Goal: Task Accomplishment & Management: Complete application form

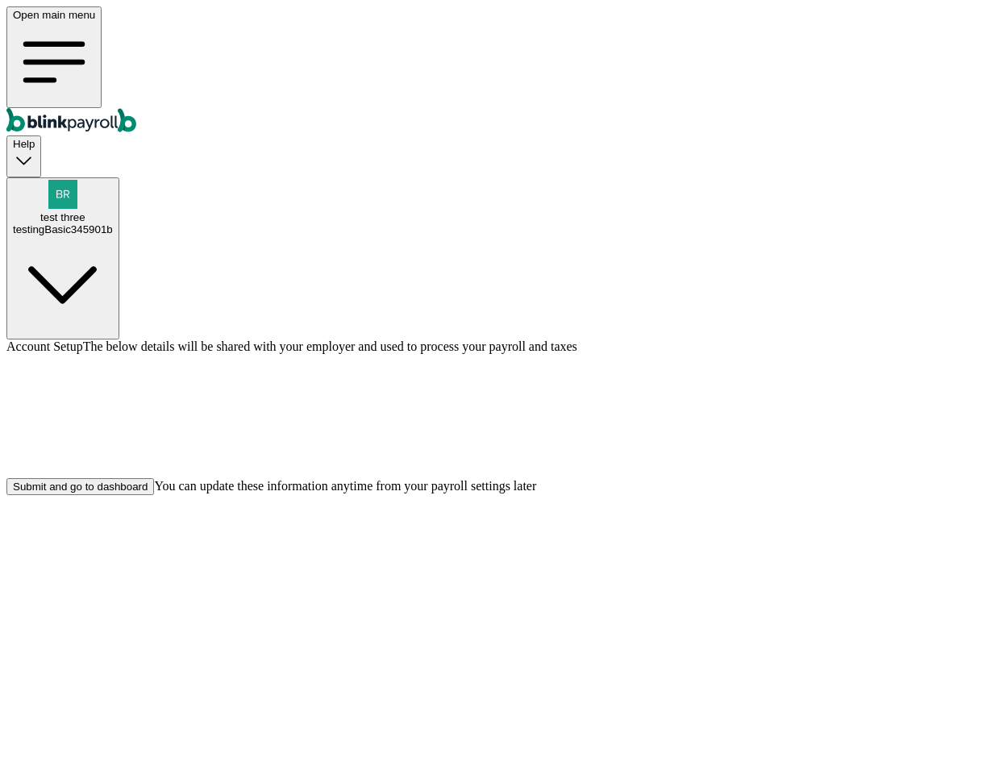
click at [113, 223] on div "testingBasic345901b" at bounding box center [63, 229] width 100 height 12
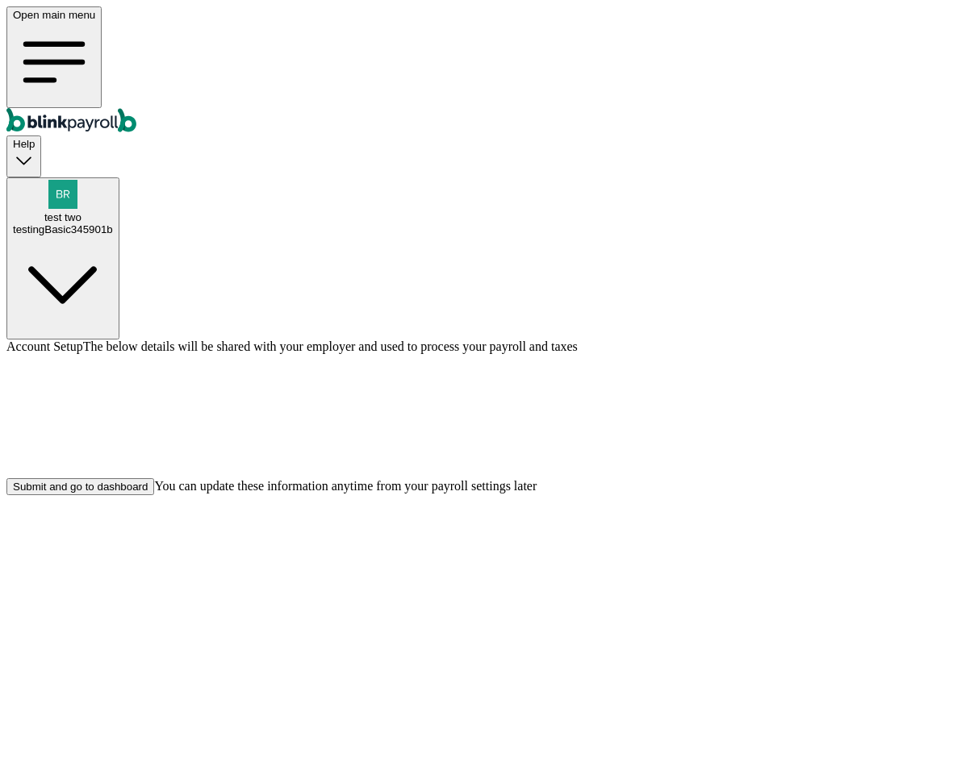
click at [154, 495] on button "Submit and go to dashboard" at bounding box center [80, 486] width 148 height 17
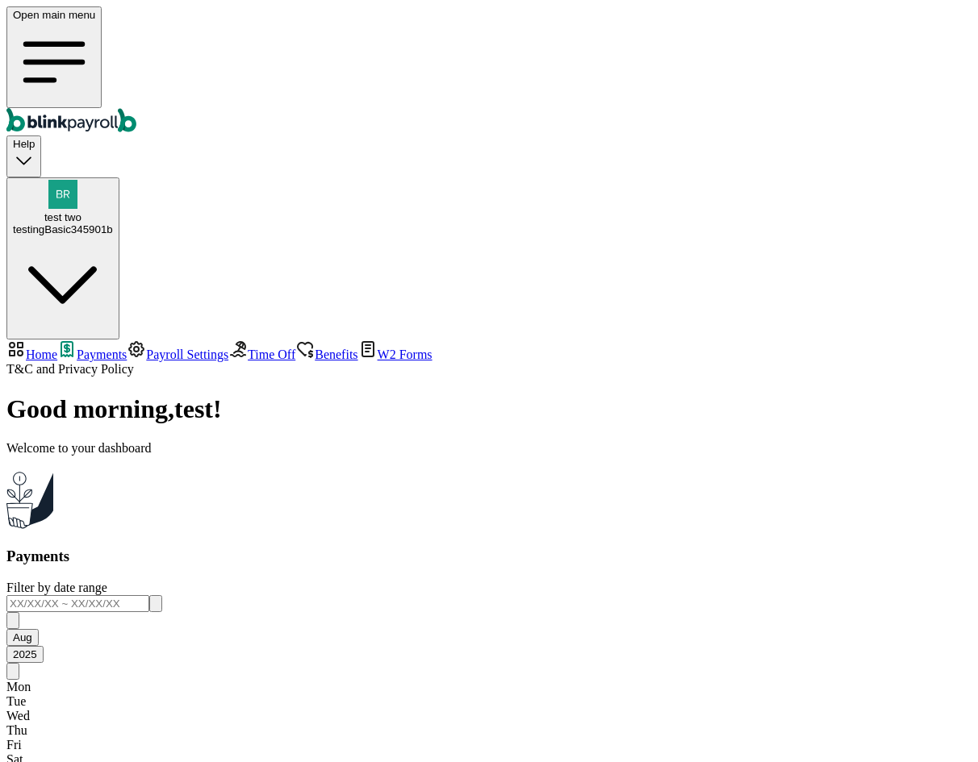
click at [57, 348] on span "Home" at bounding box center [41, 355] width 31 height 14
select select "2025"
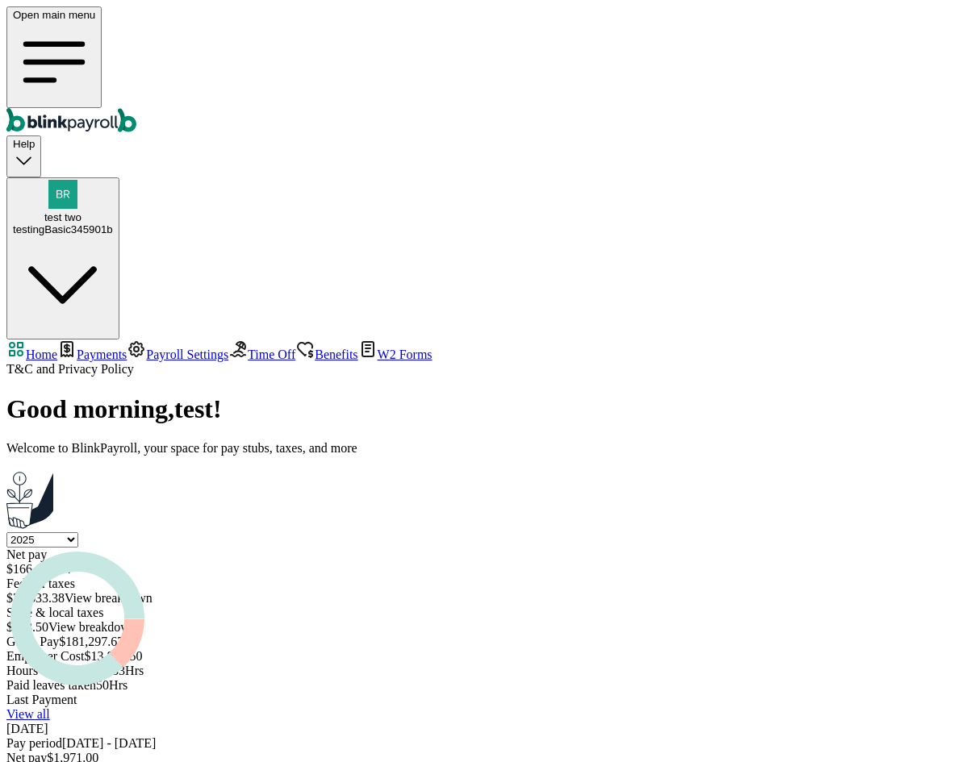
click at [146, 348] on span "Payroll Settings" at bounding box center [187, 355] width 82 height 14
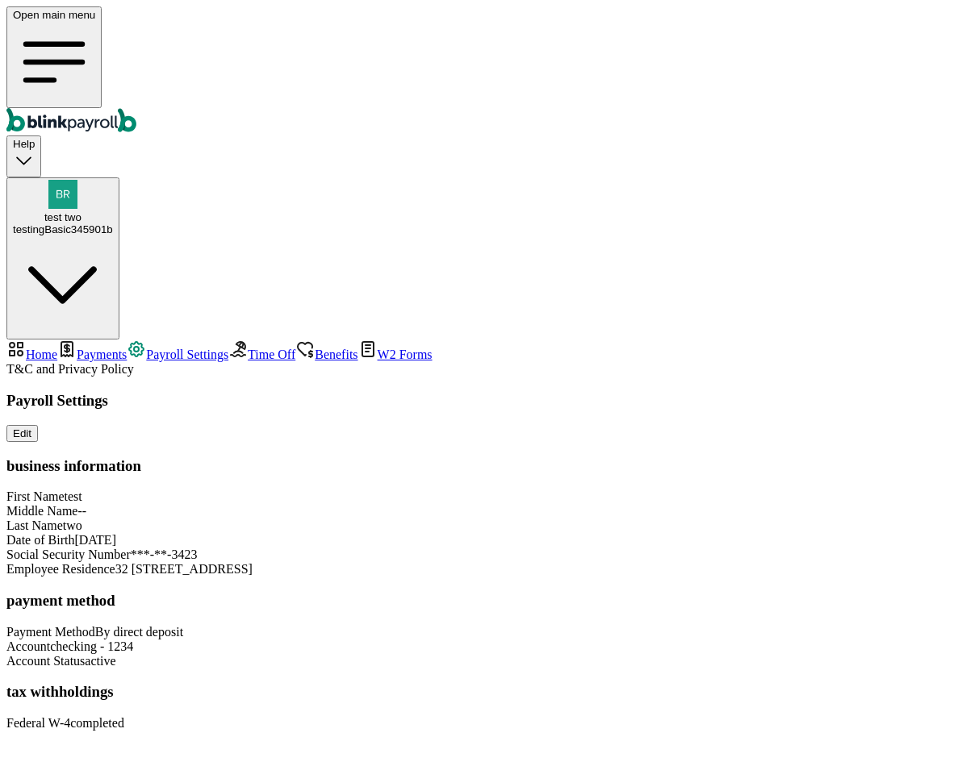
click at [228, 348] on link "Time Off" at bounding box center [261, 355] width 67 height 14
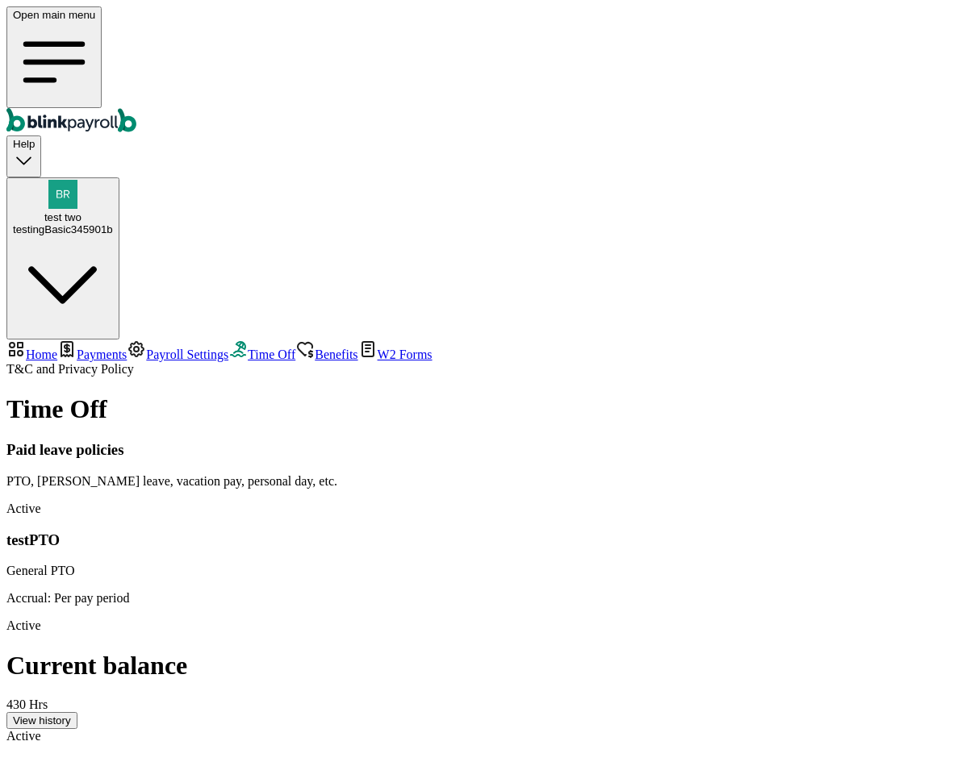
click at [146, 348] on span "Payroll Settings" at bounding box center [187, 355] width 82 height 14
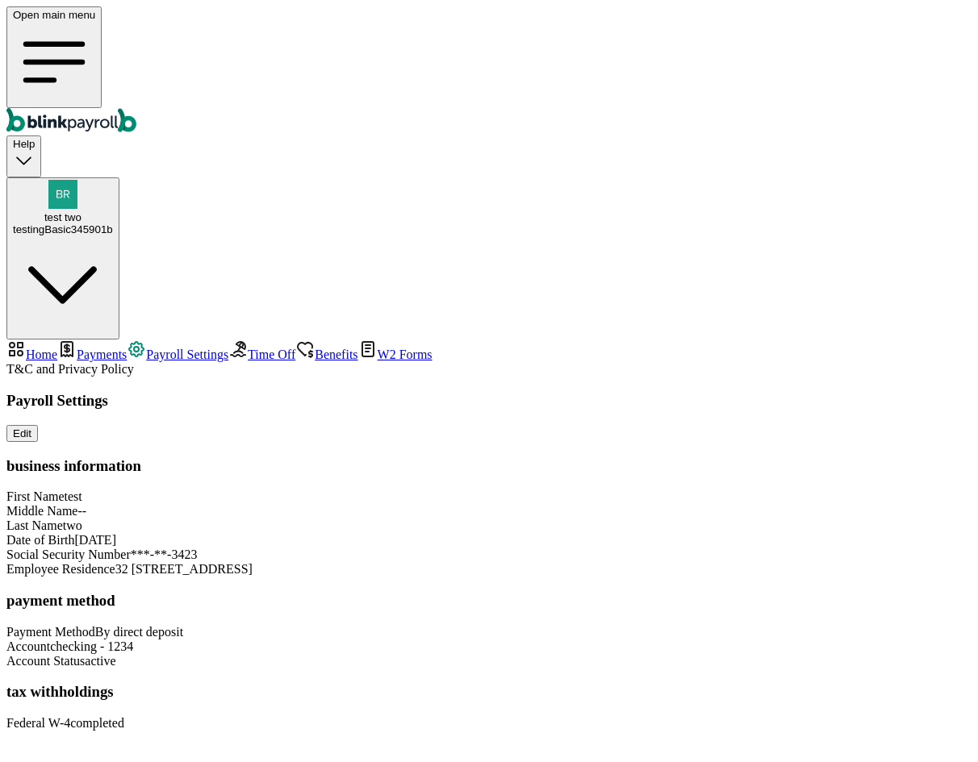
scroll to position [32, 0]
click at [315, 348] on span "Benefits" at bounding box center [336, 355] width 43 height 14
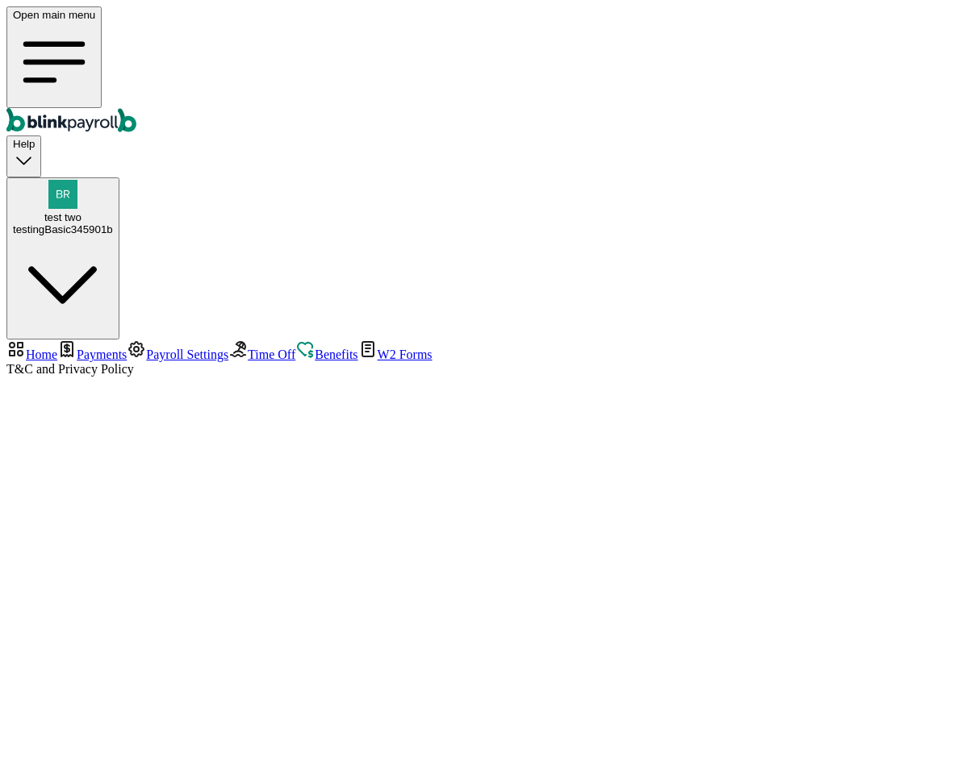
click at [146, 348] on span "Payroll Settings" at bounding box center [187, 355] width 82 height 14
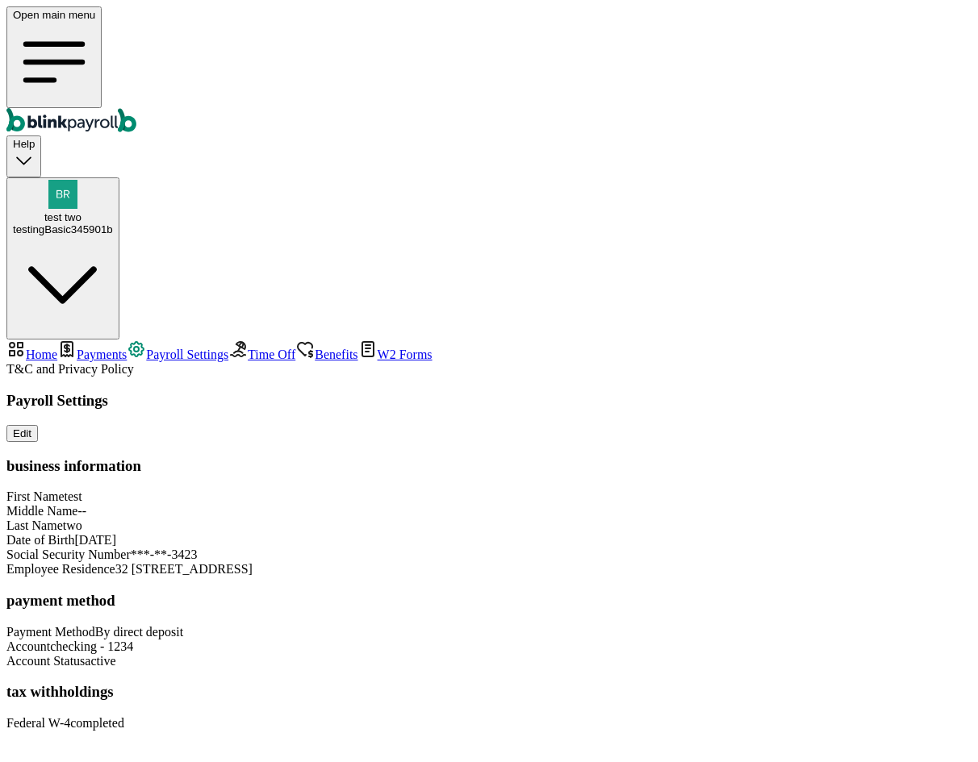
scroll to position [32, 0]
click at [377, 348] on span "W2 Forms" at bounding box center [404, 355] width 55 height 14
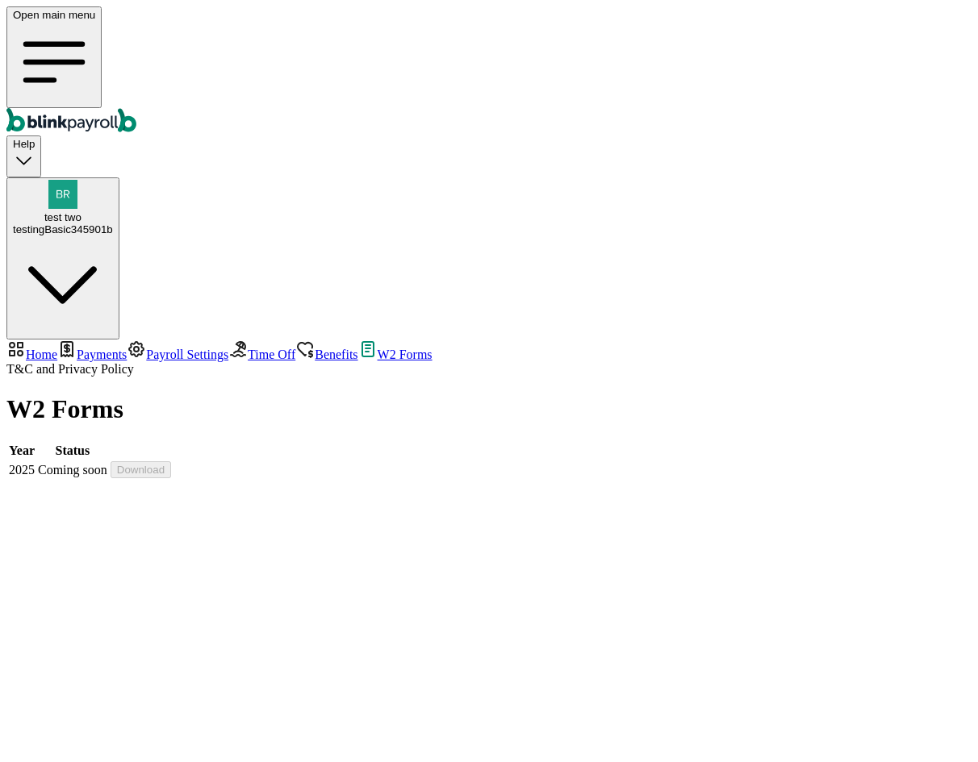
click at [315, 348] on span "Benefits" at bounding box center [336, 355] width 43 height 14
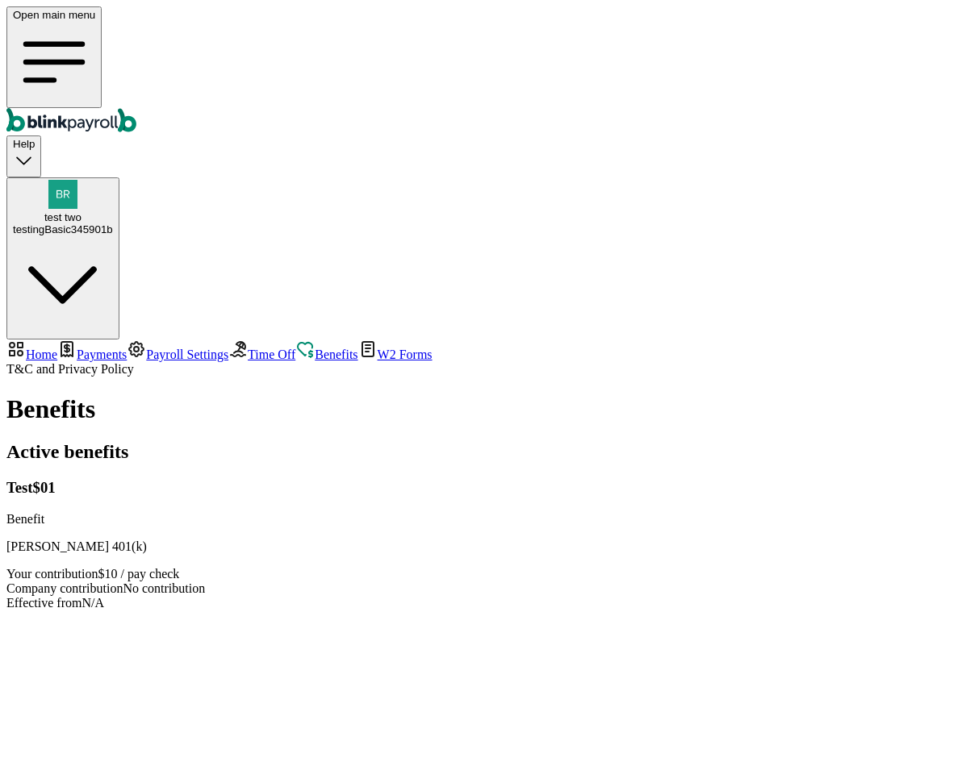
click at [248, 348] on span "Time Off" at bounding box center [272, 355] width 48 height 14
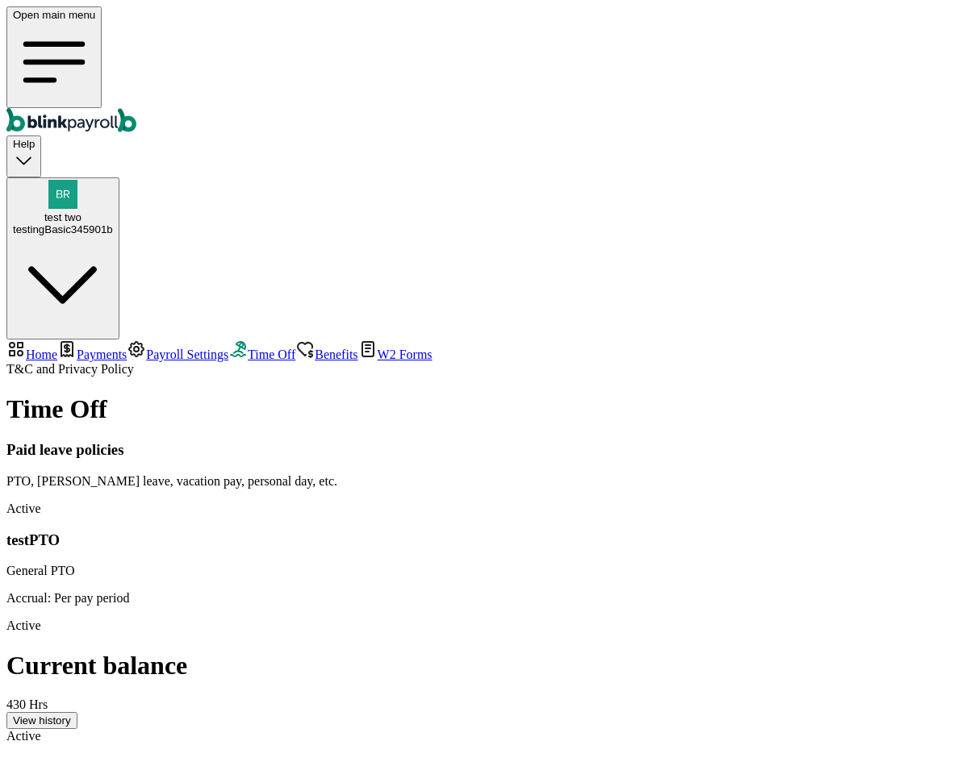
click at [295, 348] on link "Benefits" at bounding box center [326, 355] width 62 height 14
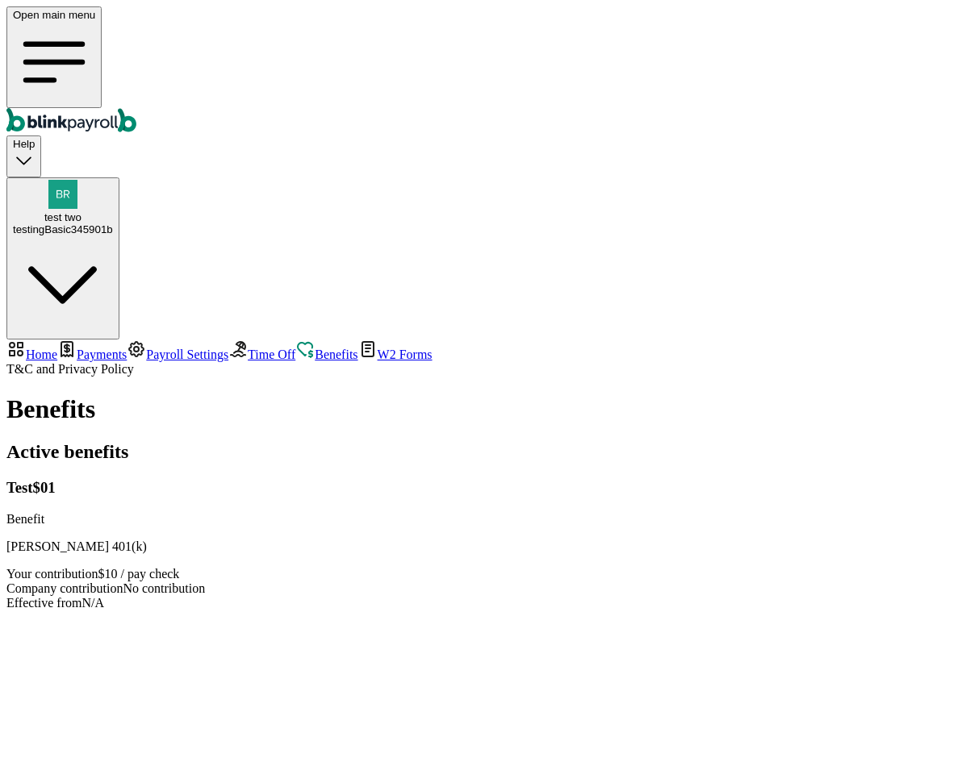
click at [127, 348] on link "Payroll Settings" at bounding box center [178, 355] width 102 height 14
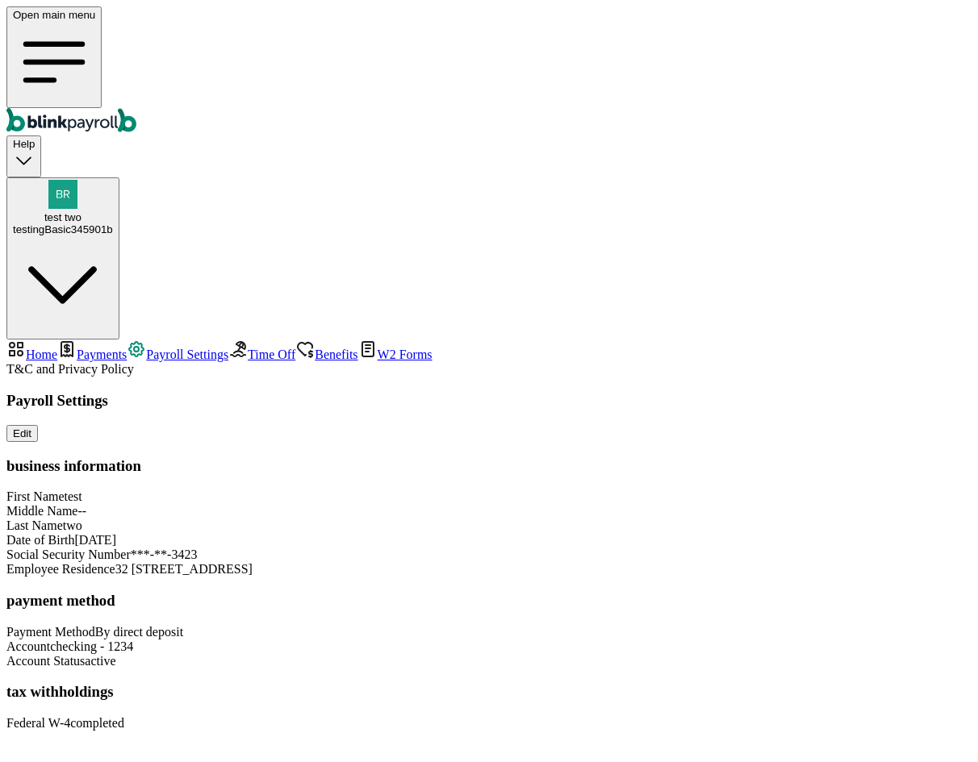
click at [146, 348] on span "Payroll Settings" at bounding box center [187, 355] width 82 height 14
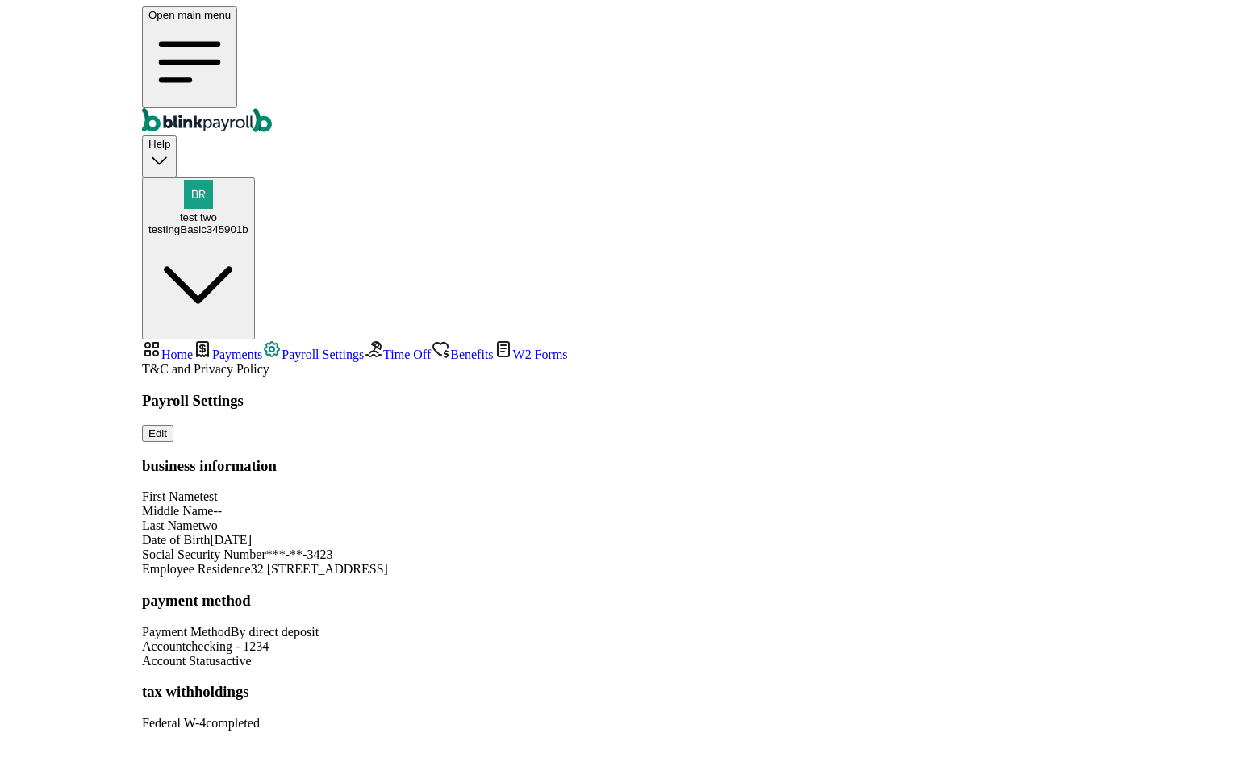
scroll to position [32, 0]
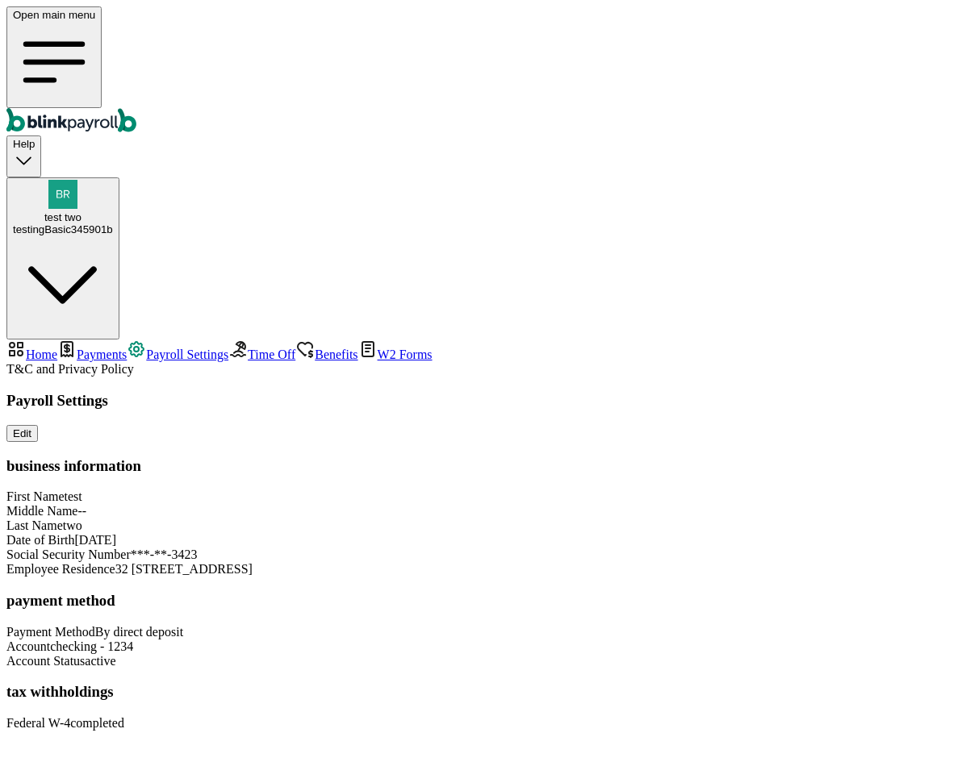
click at [127, 348] on span "Payments" at bounding box center [102, 355] width 50 height 14
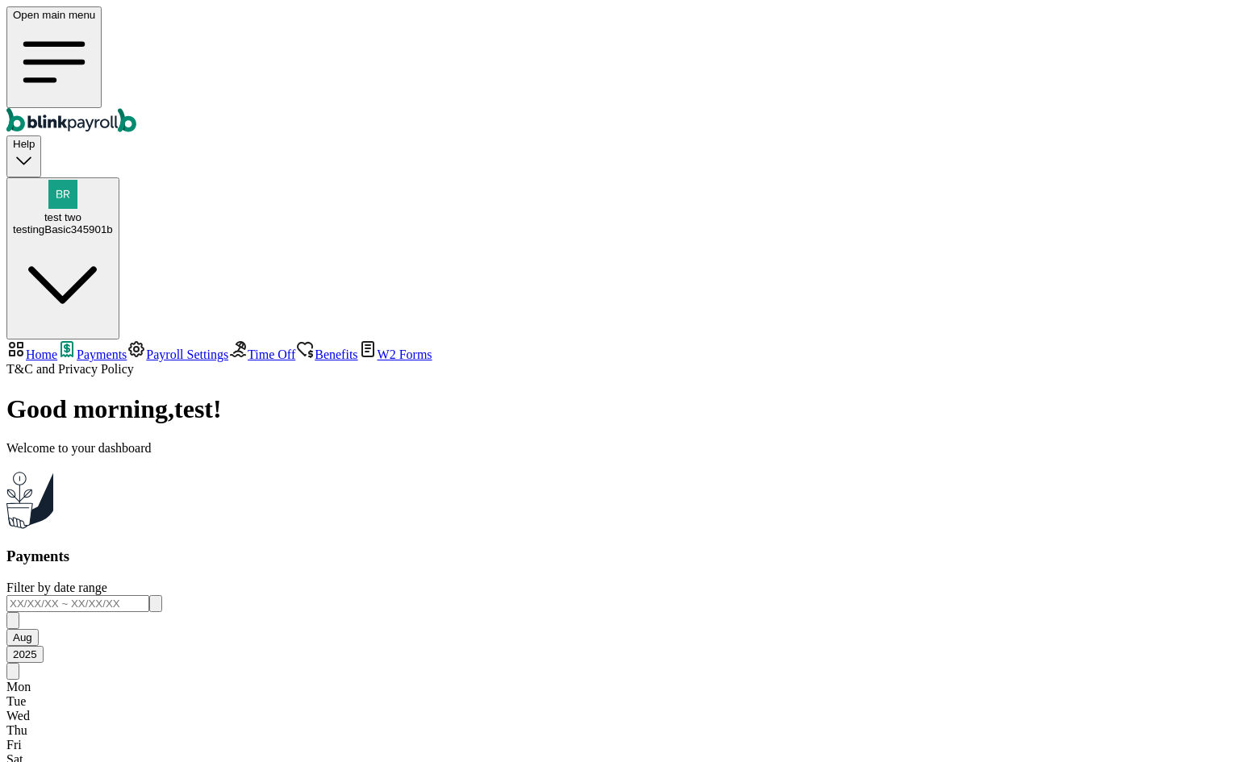
click at [57, 348] on span "Home" at bounding box center [41, 355] width 31 height 14
select select "2025"
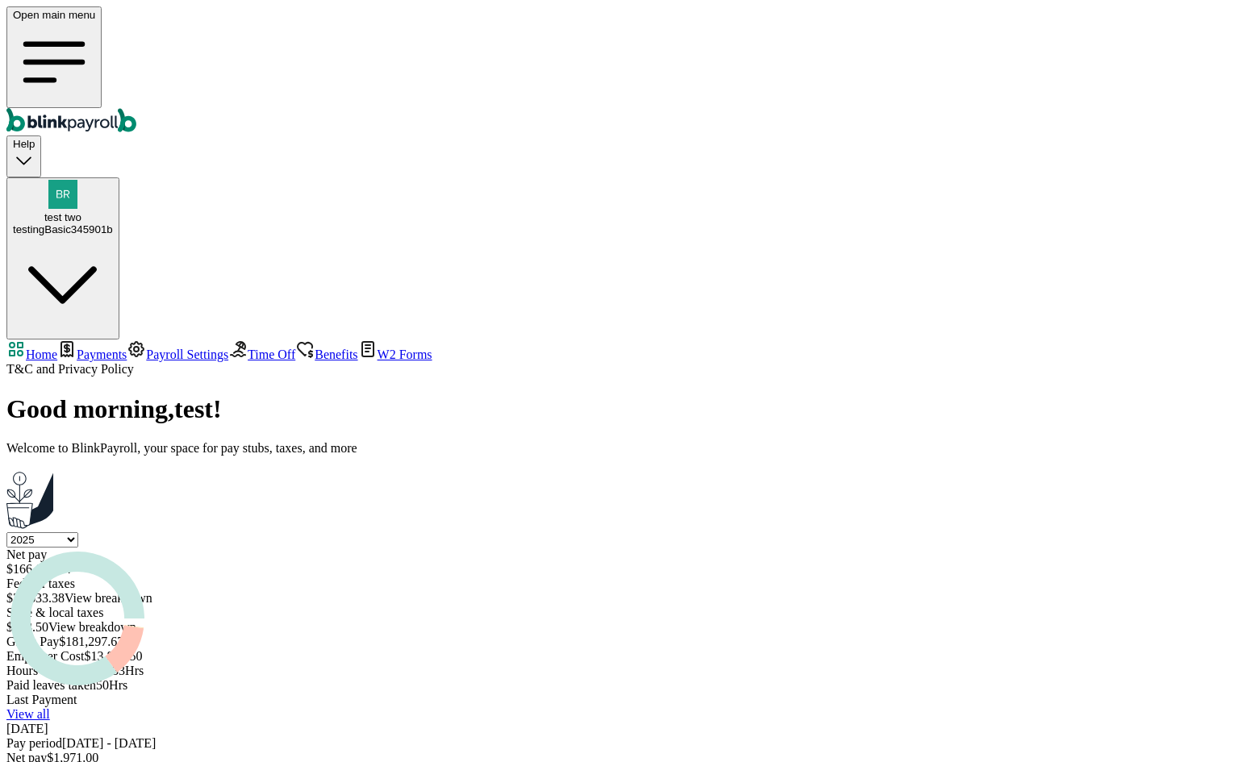
click at [82, 348] on span "Payments" at bounding box center [102, 355] width 50 height 14
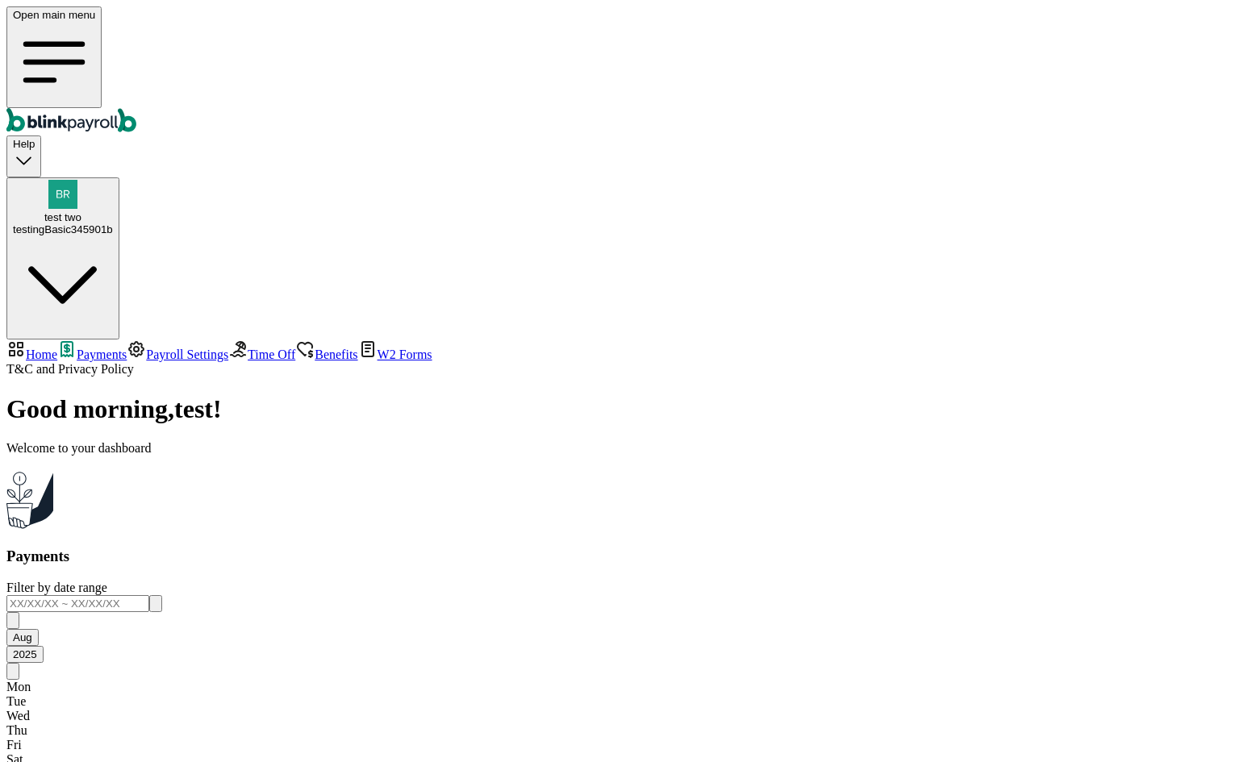
scroll to position [839, 0]
click at [57, 348] on span "Home" at bounding box center [41, 355] width 31 height 14
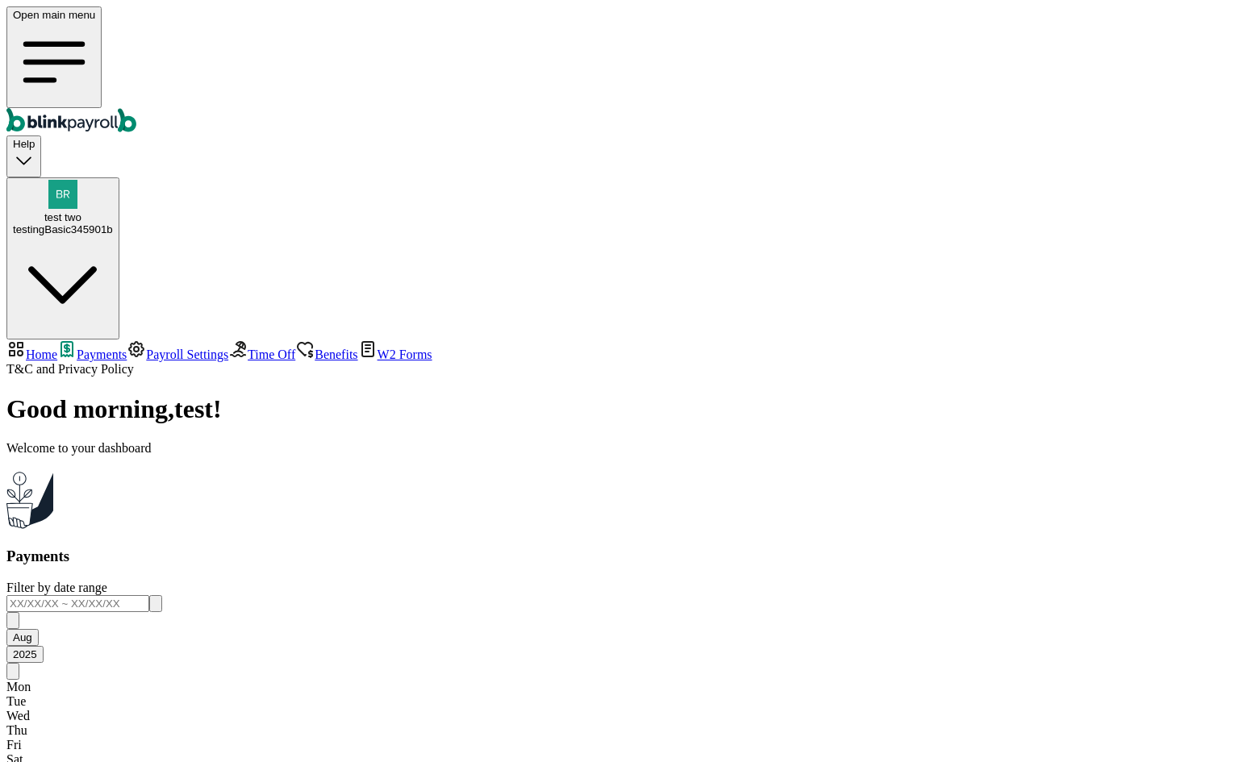
select select "2025"
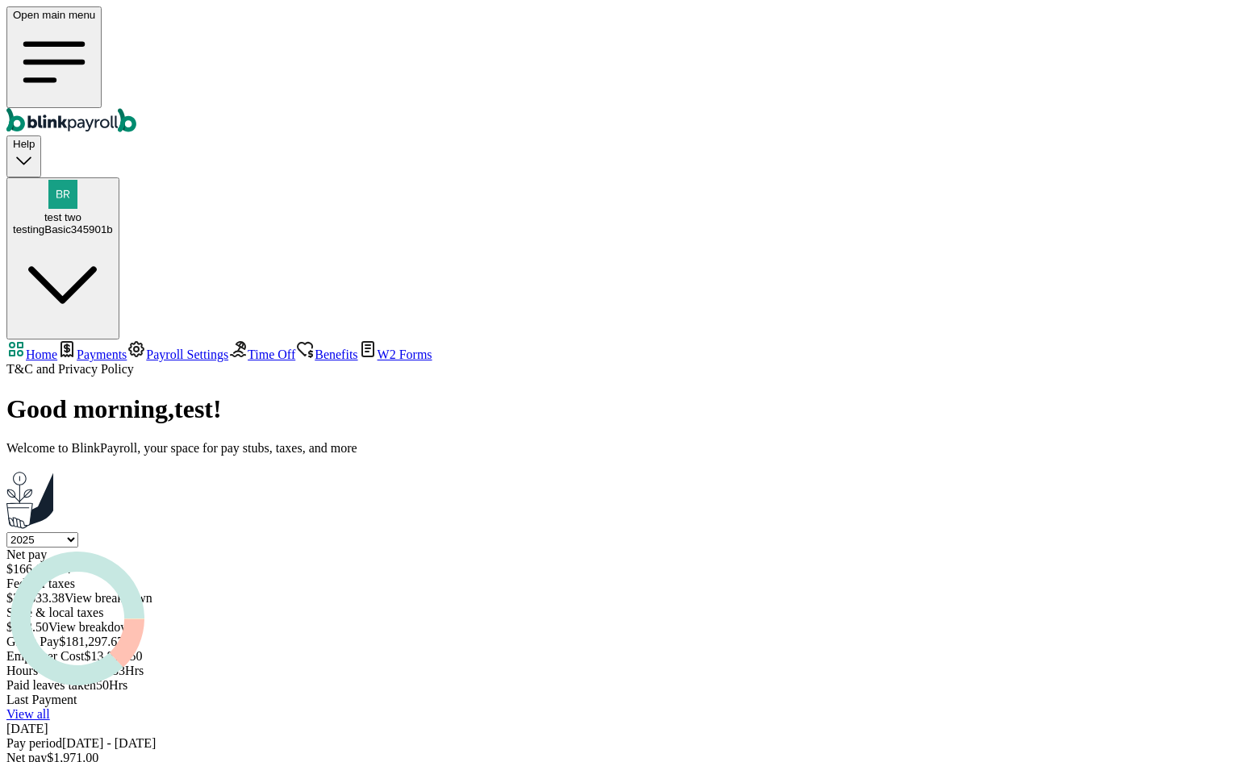
click at [117, 348] on span "Payments" at bounding box center [102, 355] width 50 height 14
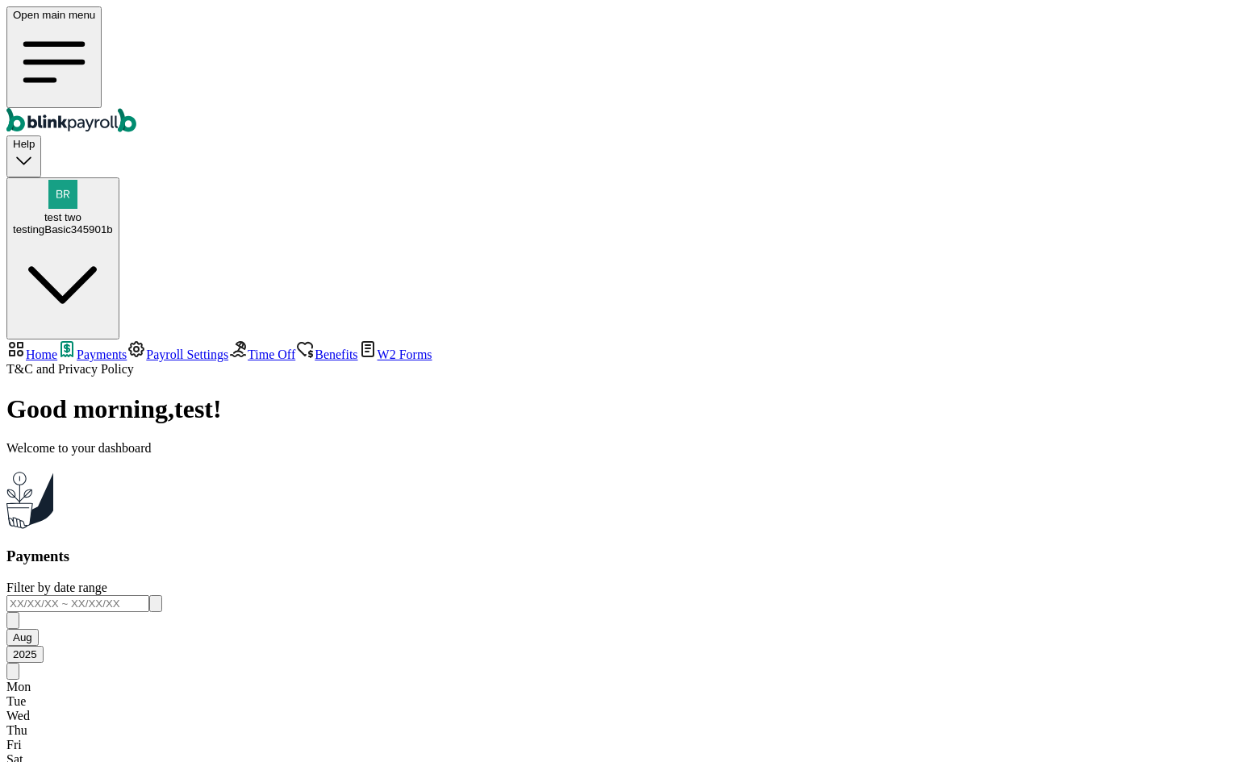
scroll to position [1087, 0]
click at [57, 348] on span "Home" at bounding box center [41, 355] width 31 height 14
select select "2025"
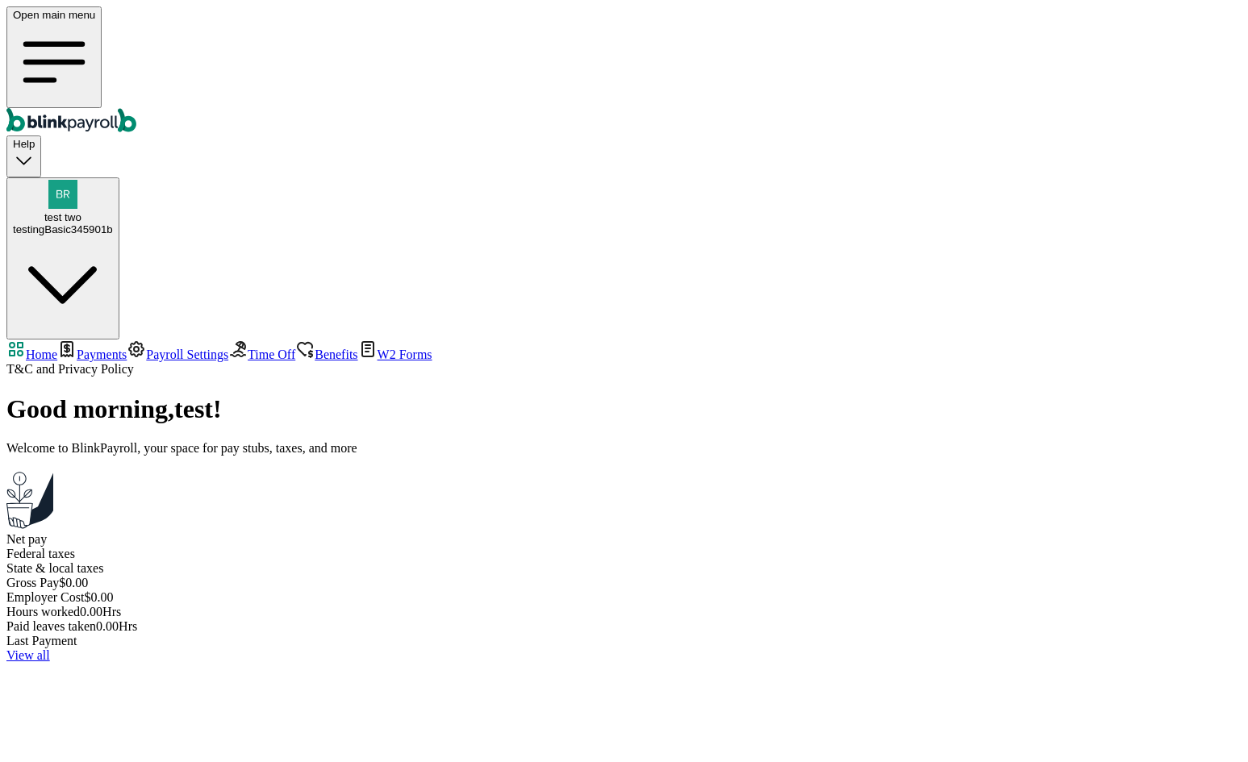
select select "2025"
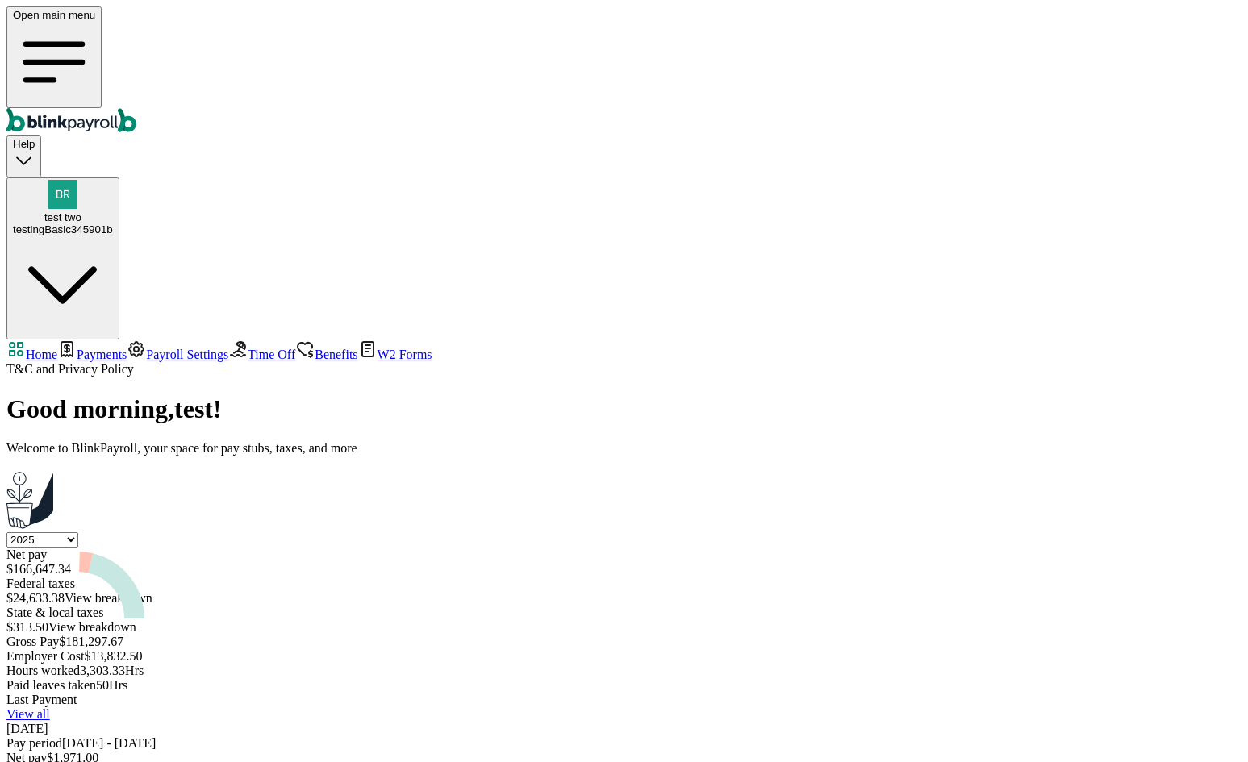
click at [115, 348] on span "Payments" at bounding box center [102, 355] width 50 height 14
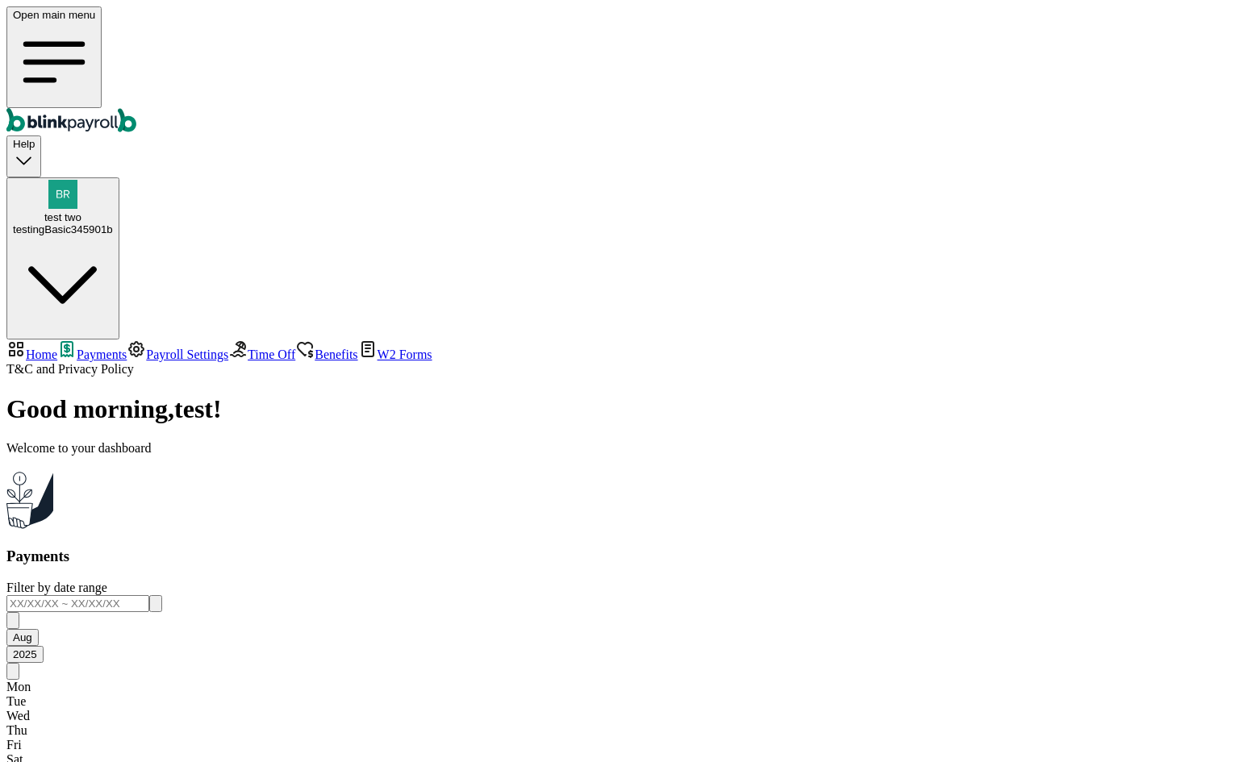
scroll to position [839, 0]
click at [131, 348] on link "Payroll Settings" at bounding box center [178, 355] width 102 height 14
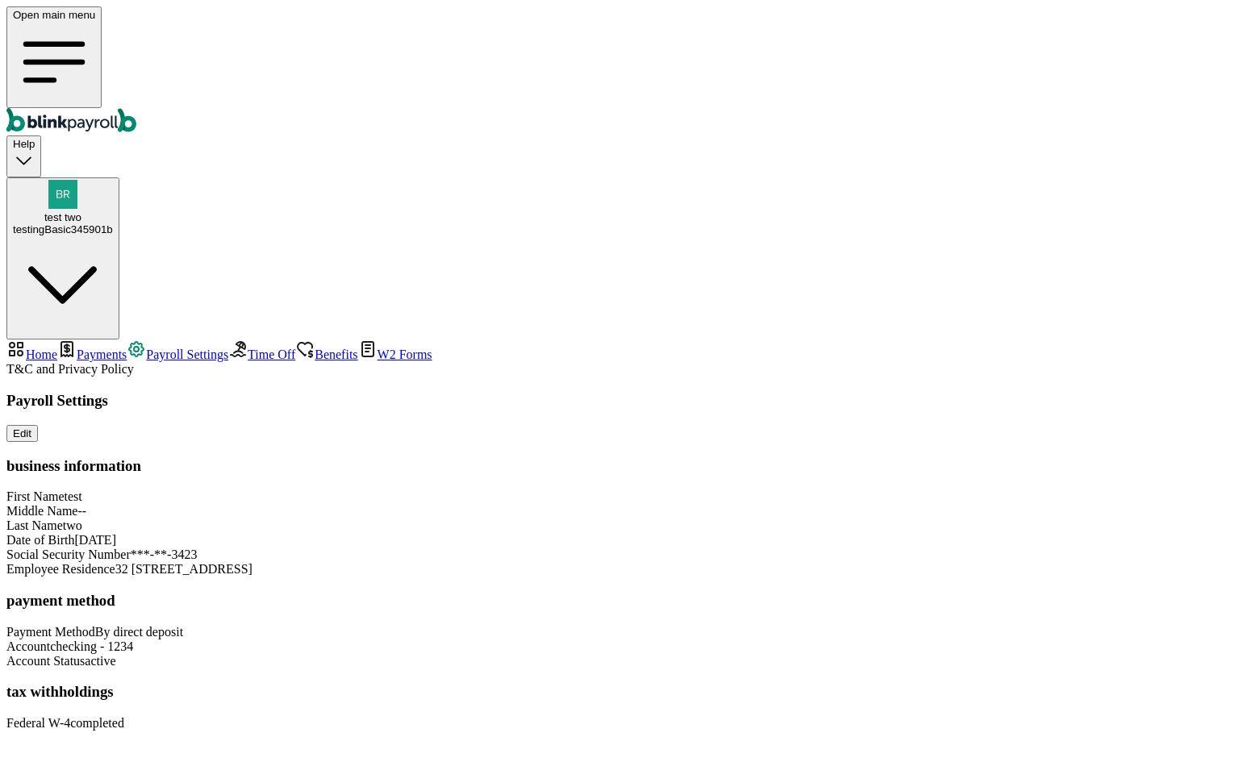
click at [106, 348] on span "Payments" at bounding box center [102, 355] width 50 height 14
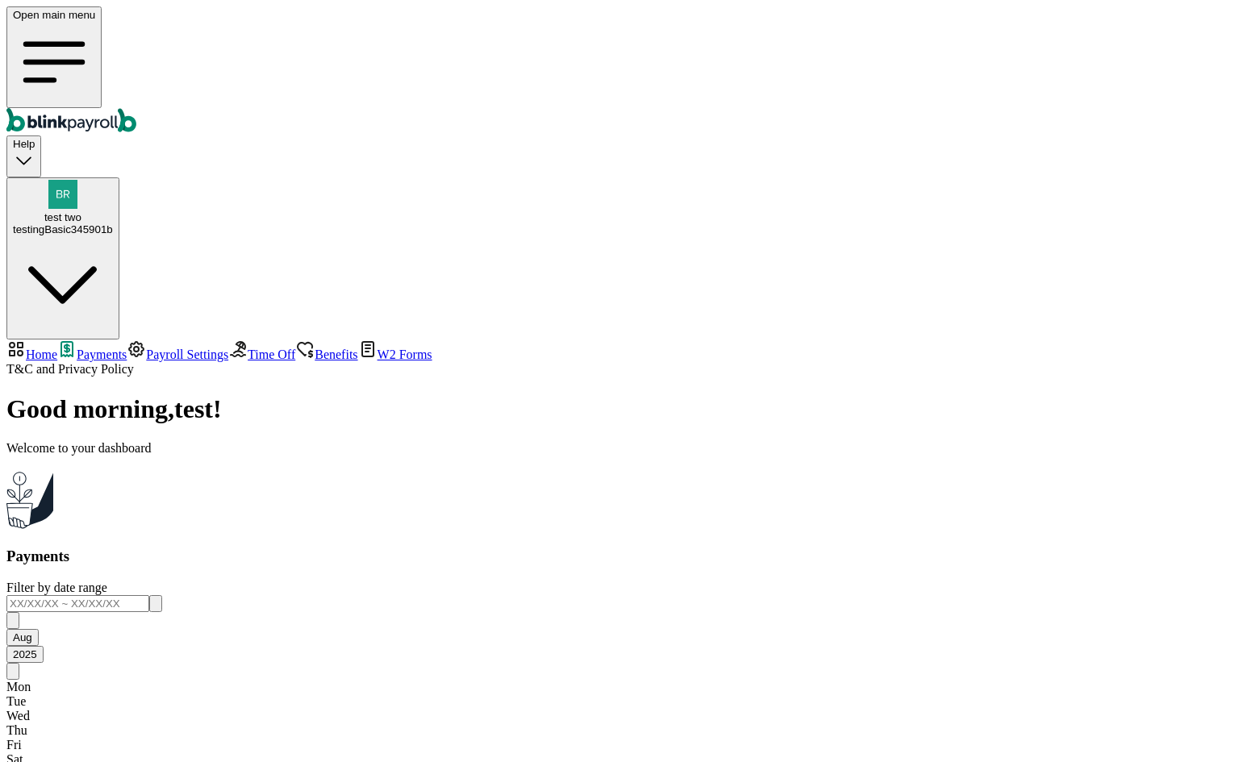
click at [57, 348] on span "Home" at bounding box center [41, 355] width 31 height 14
select select "2025"
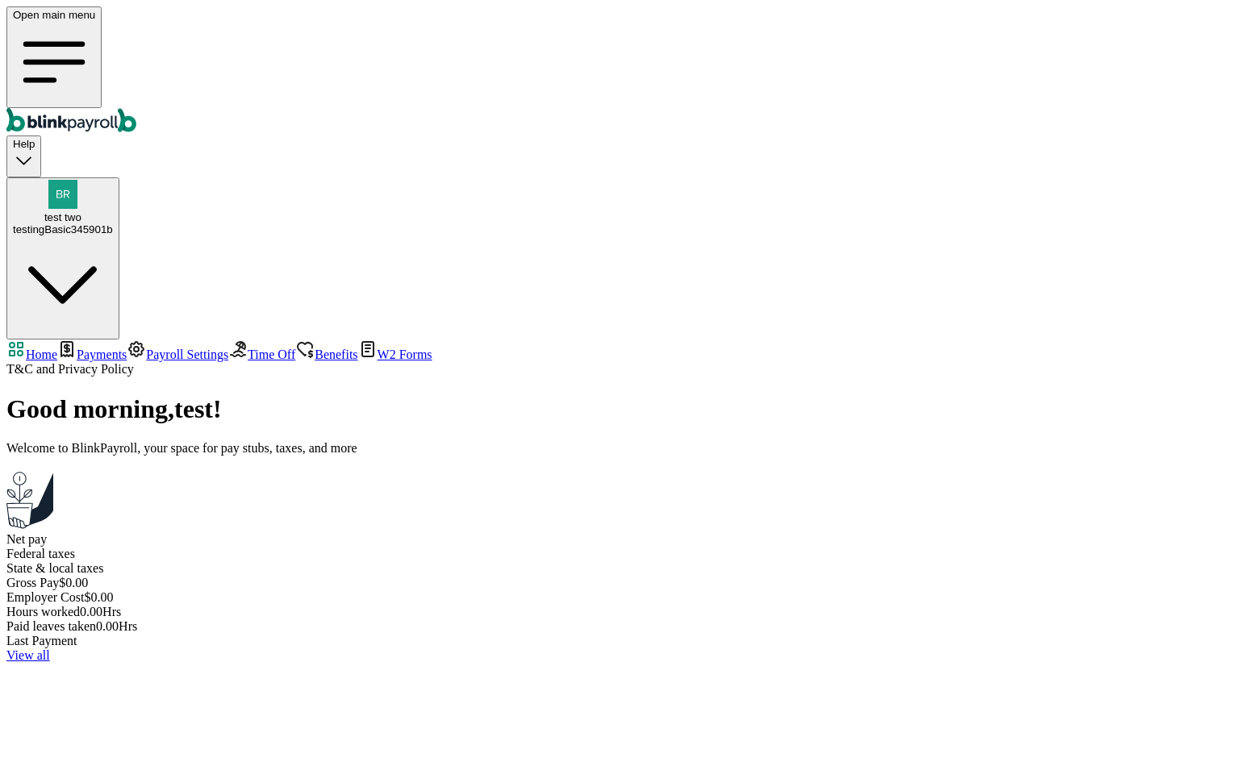
select select "2025"
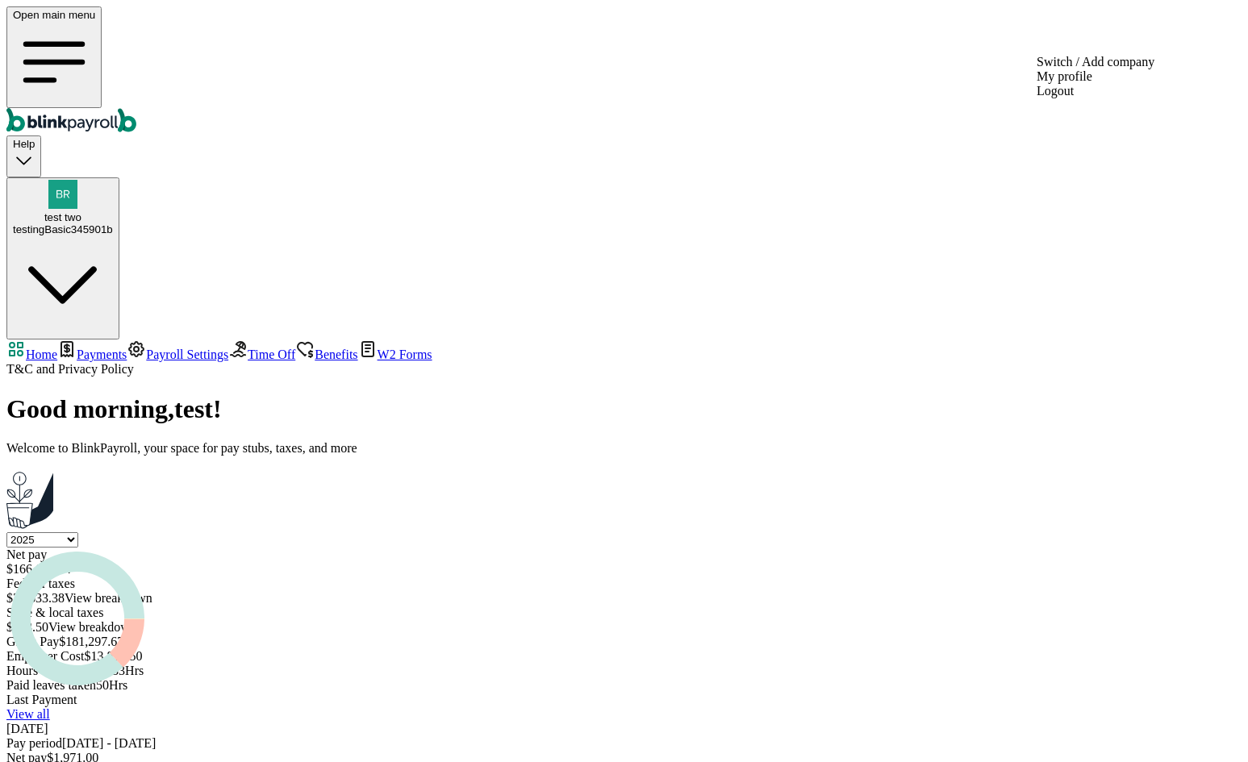
click at [113, 211] on div "test two testingBasic345901b" at bounding box center [63, 223] width 100 height 24
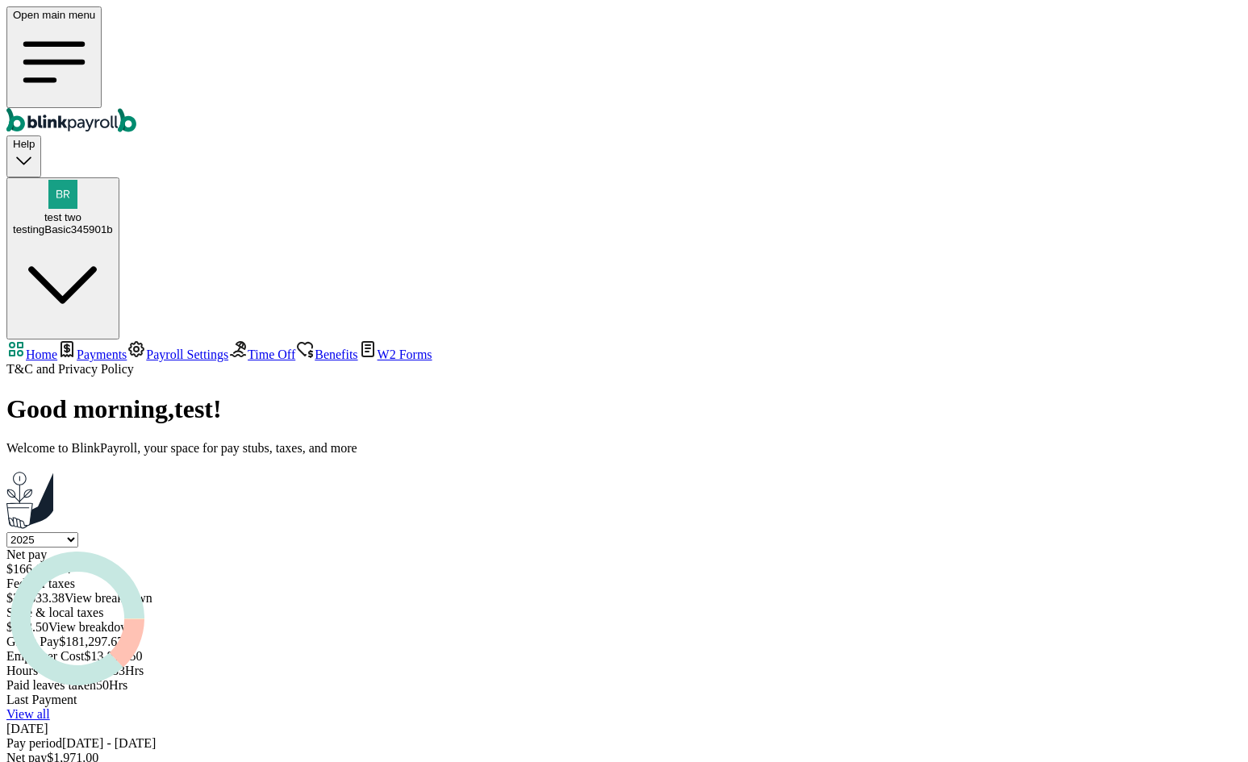
copy span "branko+test+subbutton-01@blinkpayroll.com"
click at [113, 223] on div "testingBasic345901b" at bounding box center [63, 229] width 100 height 12
click at [113, 211] on div "test two testingBasic345901b" at bounding box center [63, 223] width 100 height 24
click at [113, 223] on div "testingBasic345901b" at bounding box center [63, 229] width 100 height 12
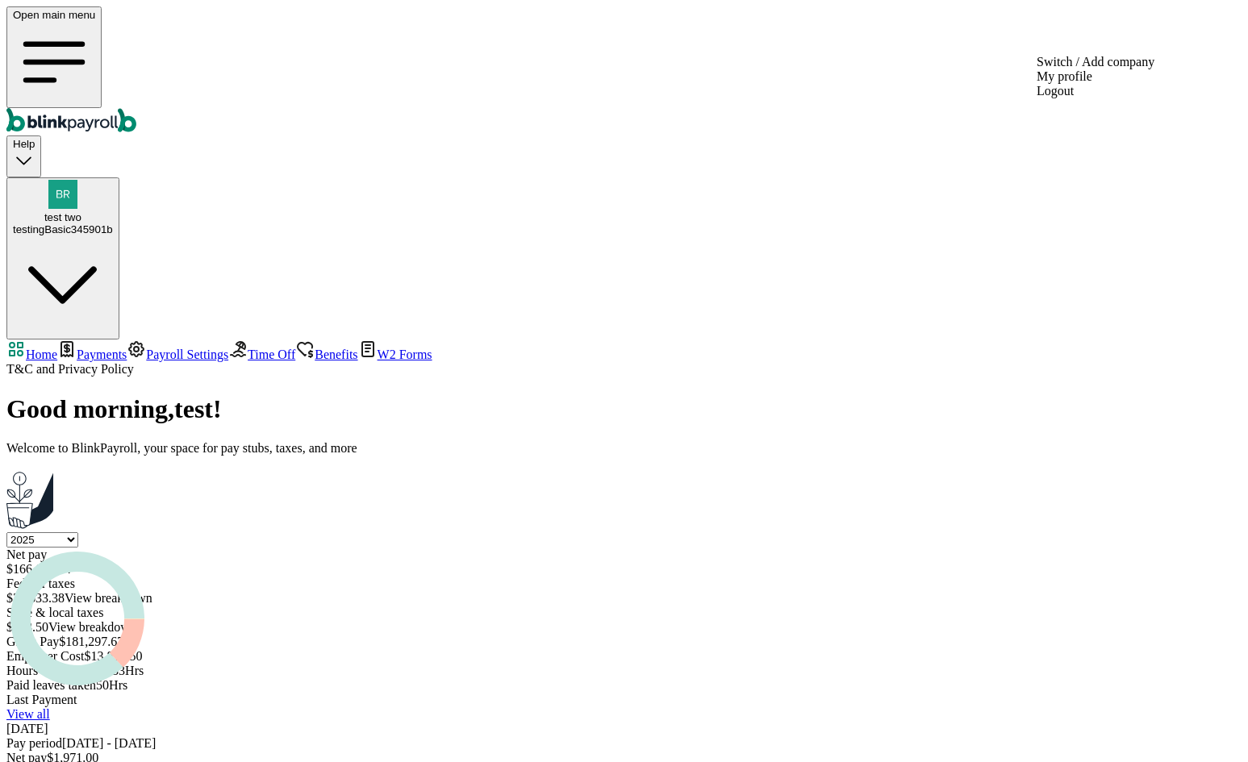
click at [81, 211] on span "test two" at bounding box center [62, 217] width 37 height 12
click at [719, 722] on div "Sep 08,2025 Pay period 26 Aug - 01 Sep,2025 Net pay $ 1,971.00 Gross pay $ 2,00…" at bounding box center [623, 774] width 1235 height 104
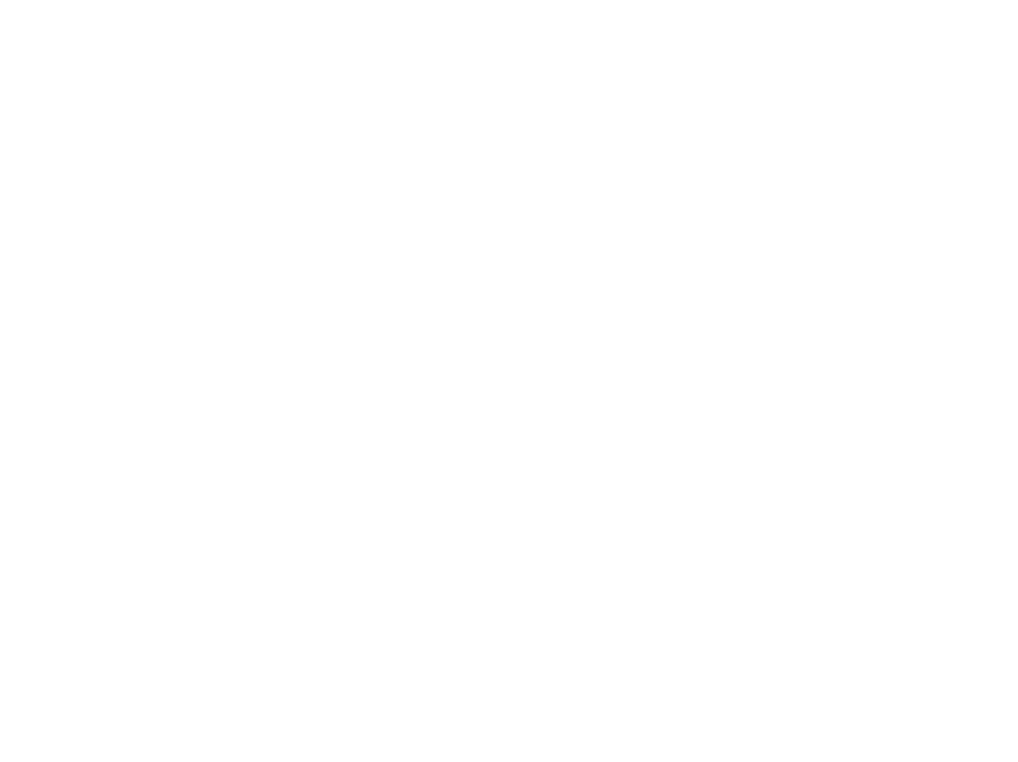
select select "2025"
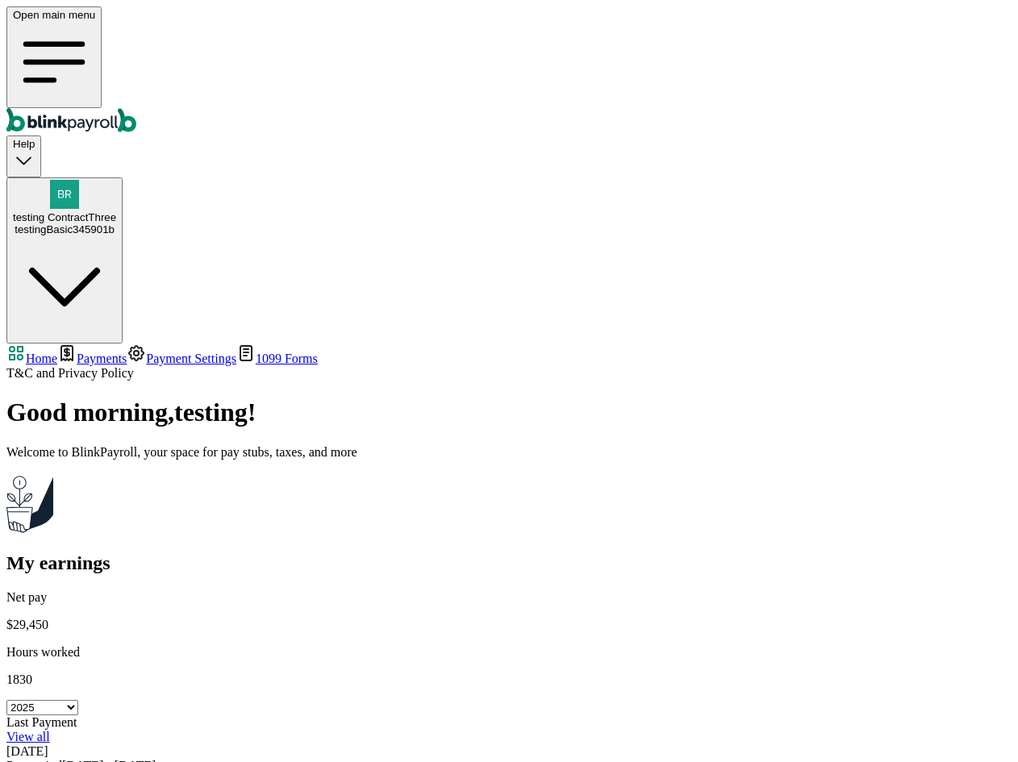
click at [146, 352] on span "Payment Settings" at bounding box center [191, 359] width 90 height 14
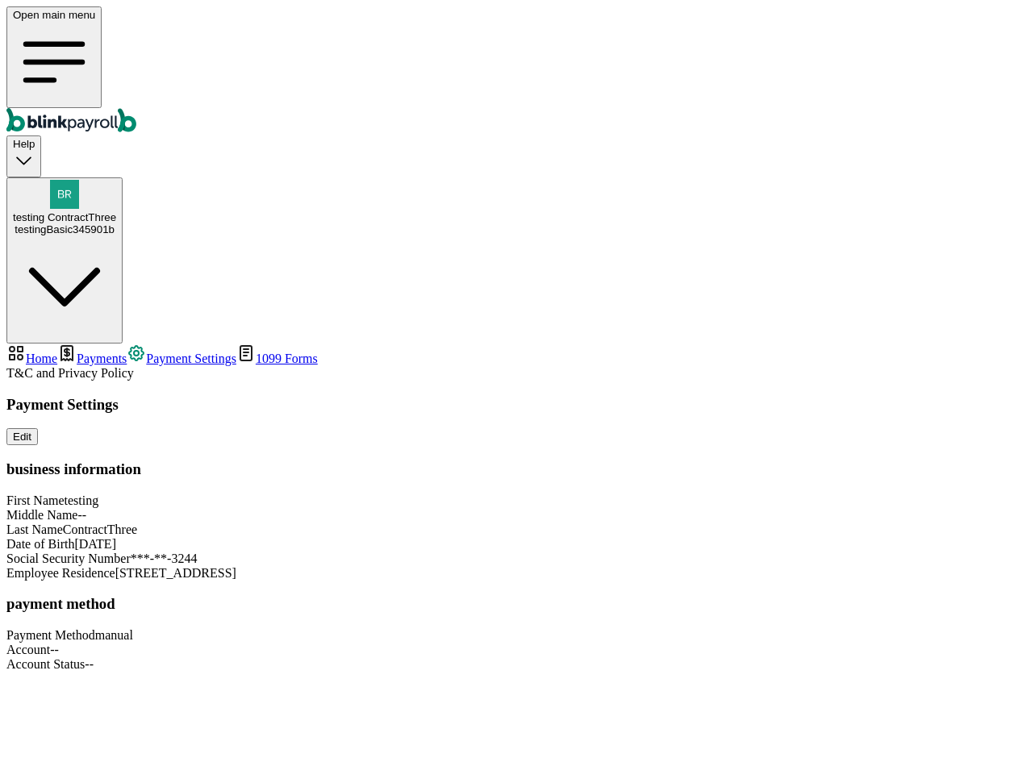
click at [80, 352] on span "Payments" at bounding box center [102, 359] width 50 height 14
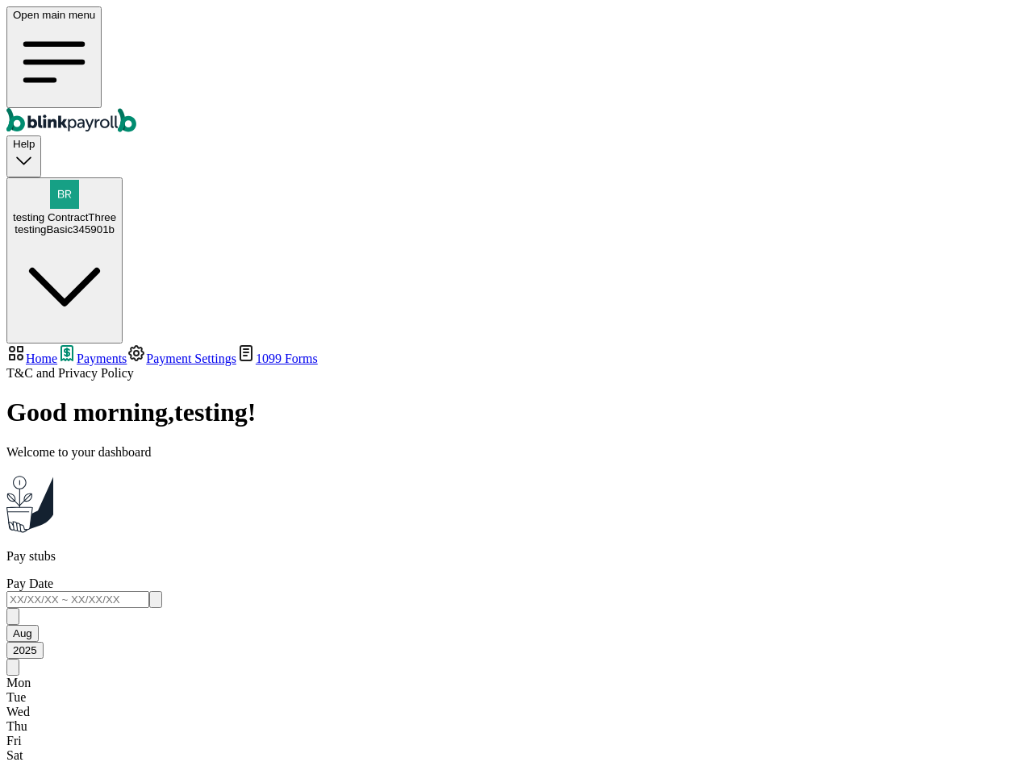
click at [116, 211] on span "testing ContractThree" at bounding box center [64, 217] width 103 height 12
copy span "branko+test+testcontthre-01@blinkpayroll.com"
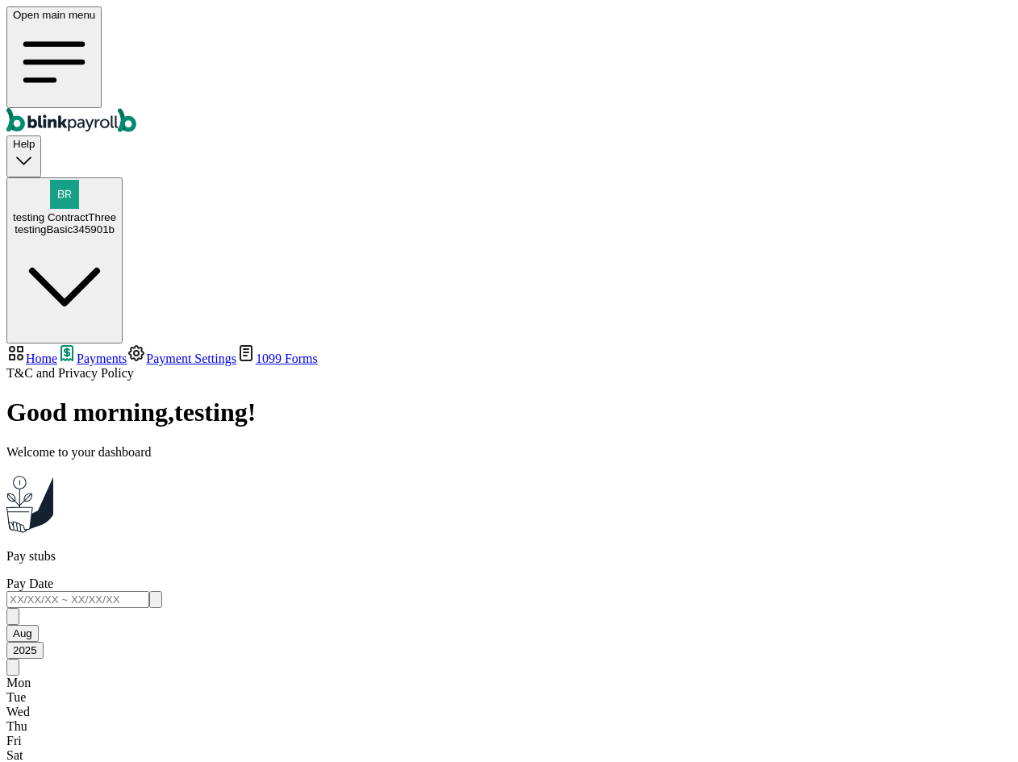
click at [116, 223] on div "testingBasic345901b" at bounding box center [64, 229] width 103 height 12
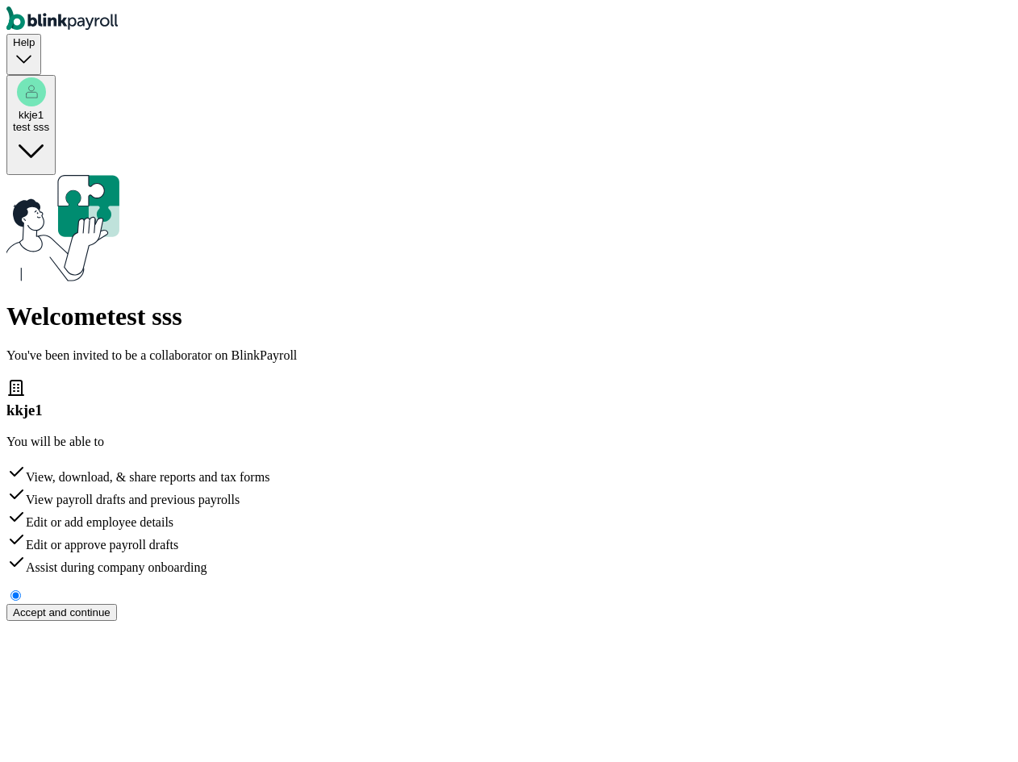
click at [117, 604] on button "Accept and continue" at bounding box center [61, 612] width 111 height 17
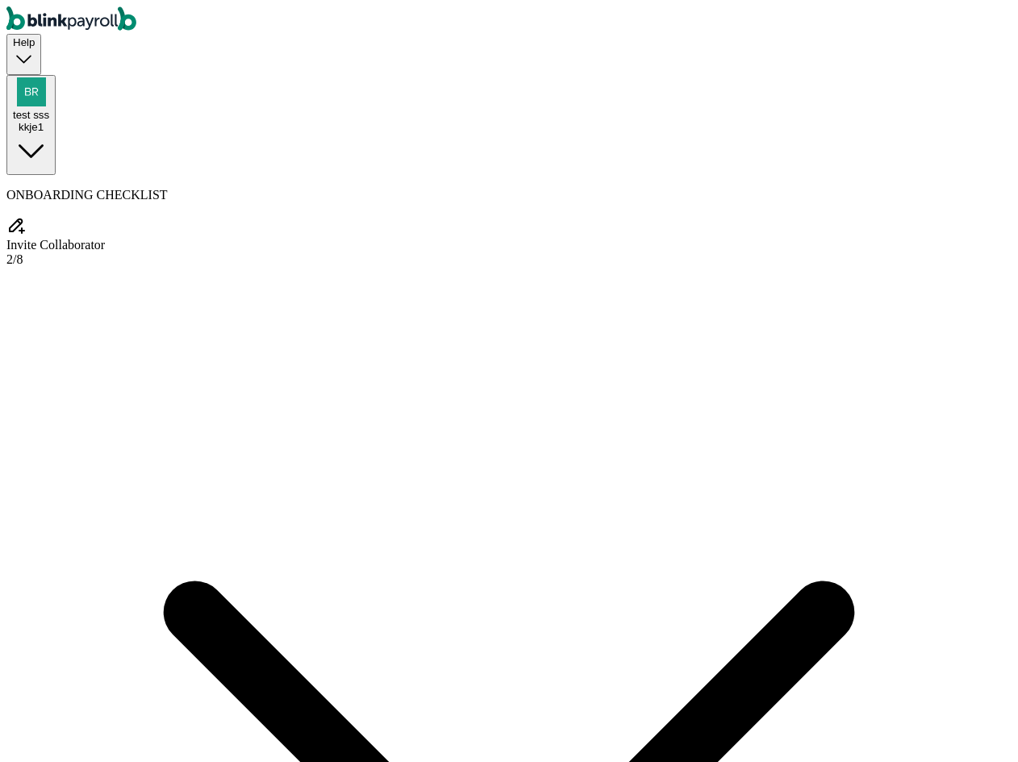
drag, startPoint x: 638, startPoint y: 402, endPoint x: 658, endPoint y: 340, distance: 65.3
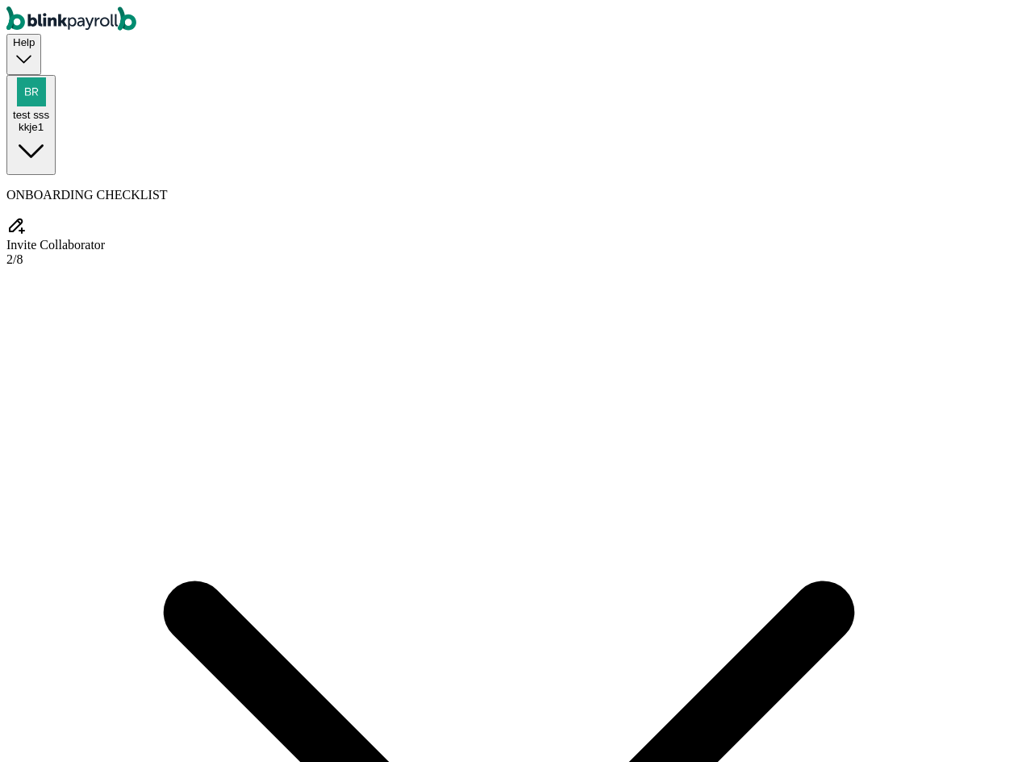
type input "aaa"
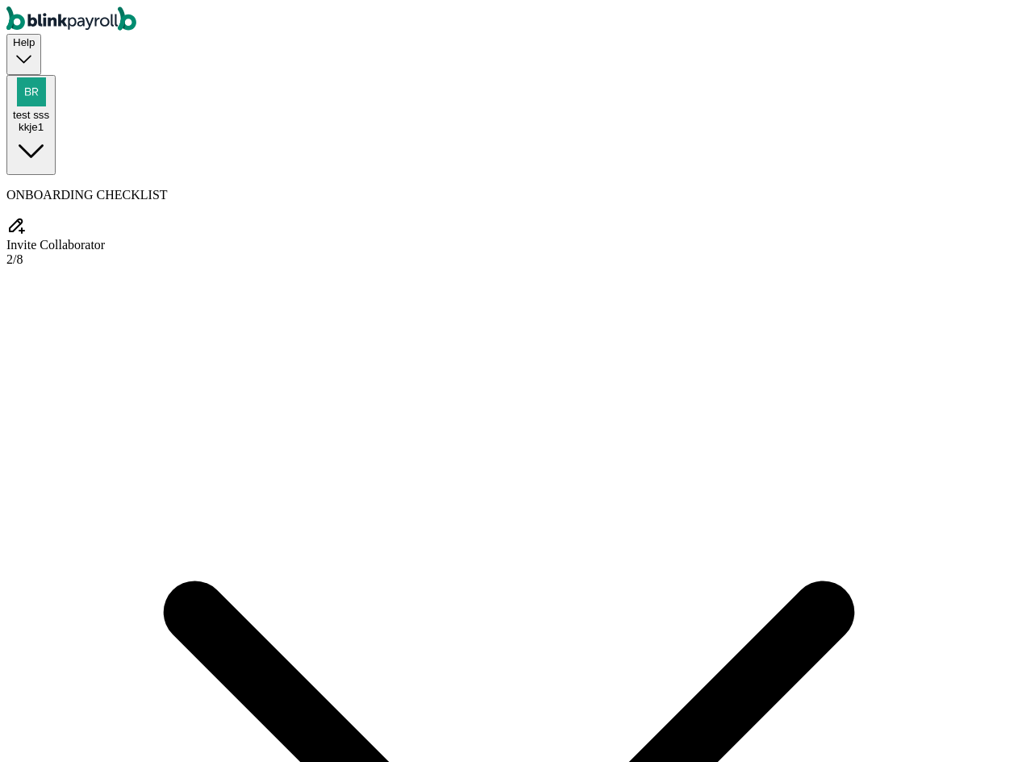
type input "sss"
select select "cpa_accountant"
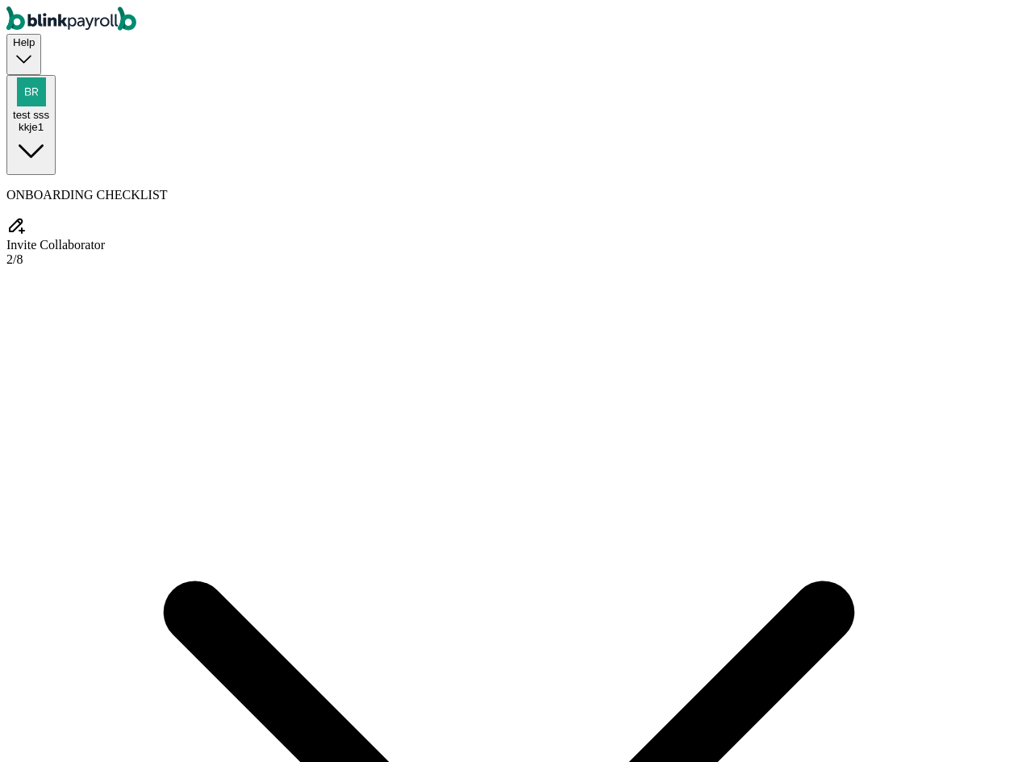
type input "(334) 234-3232"
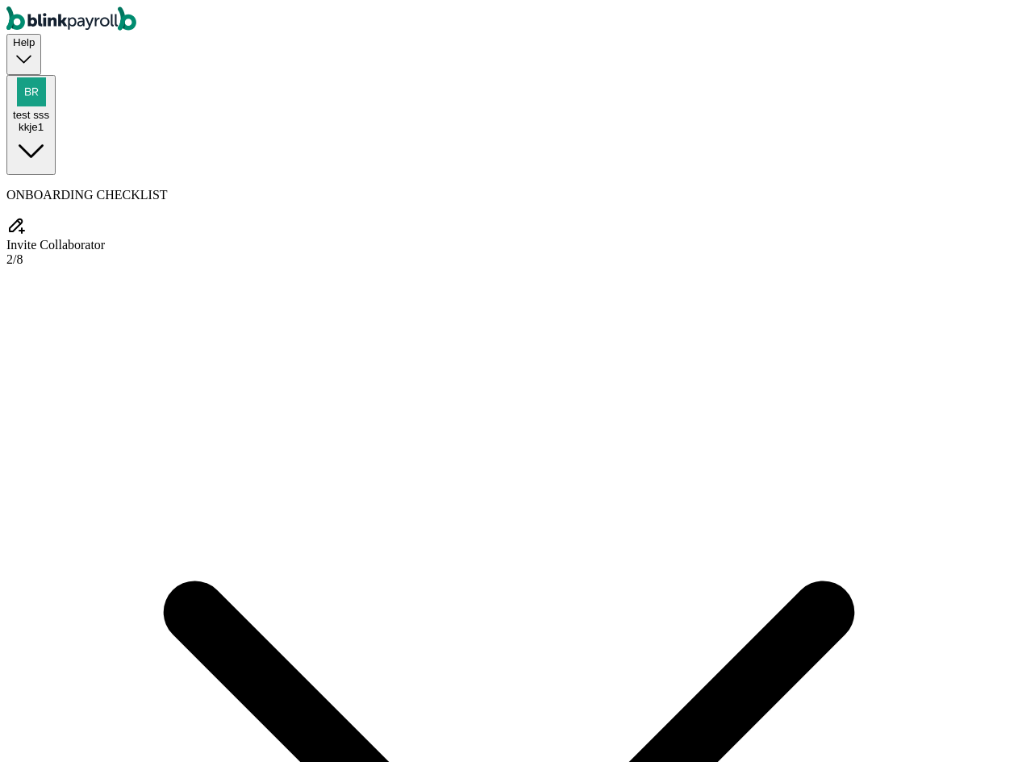
type input "branko+test-001-002-003@blinkpayroll.com"
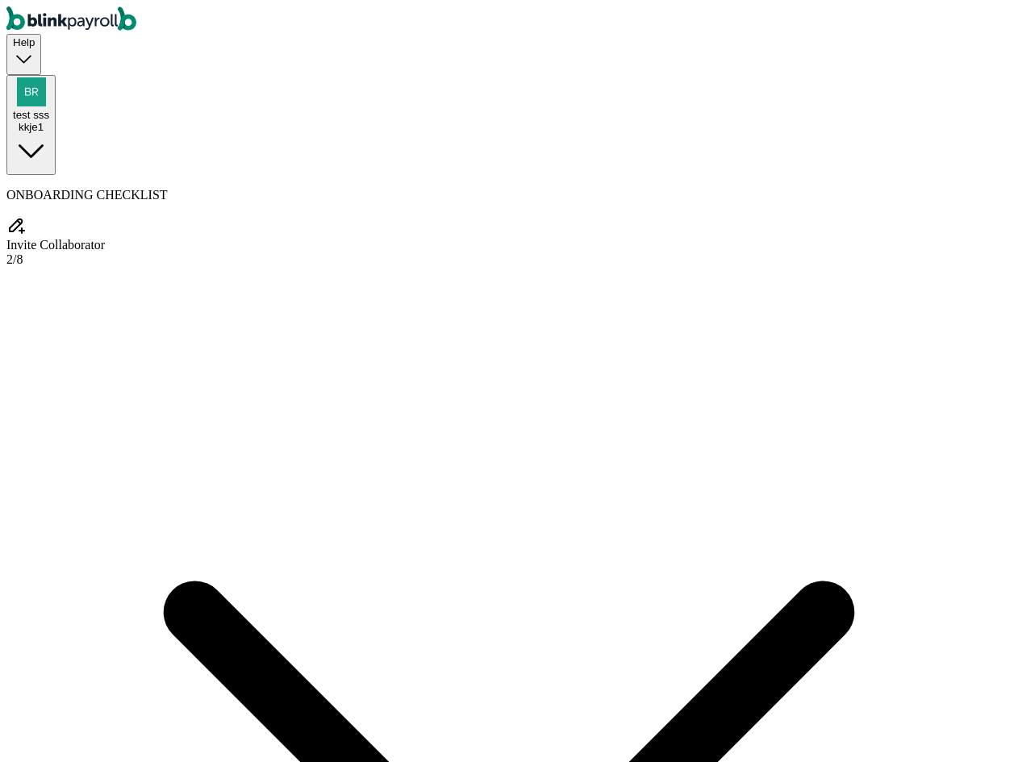
radio input "true"
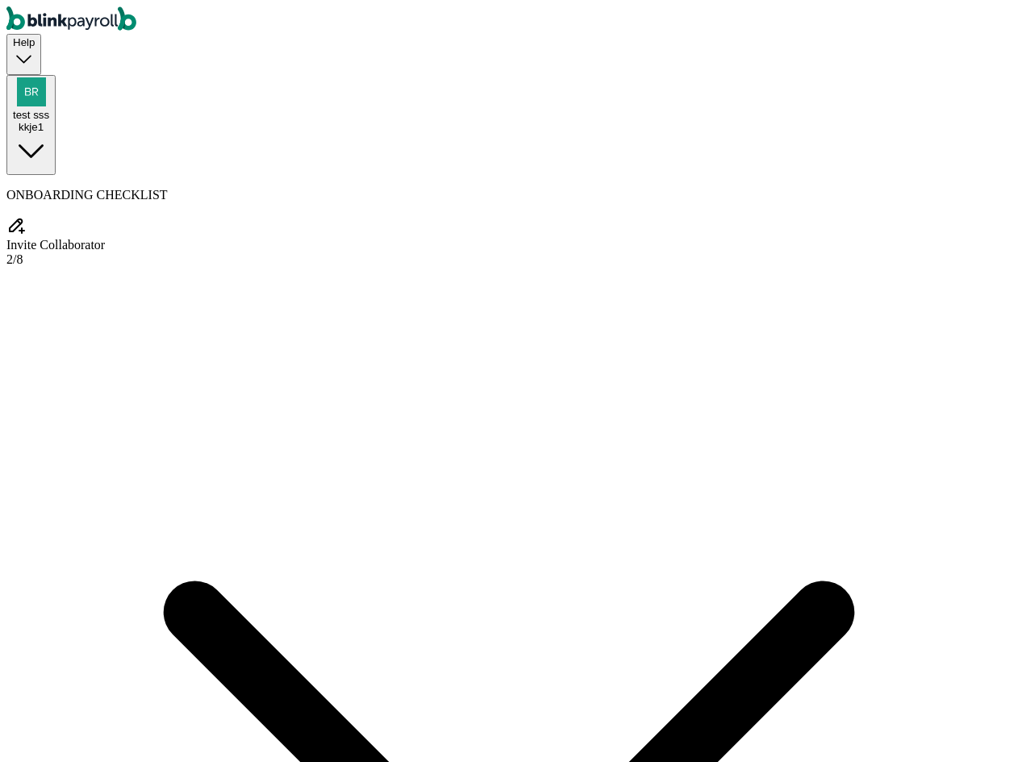
click at [49, 133] on icon "button" at bounding box center [31, 151] width 36 height 36
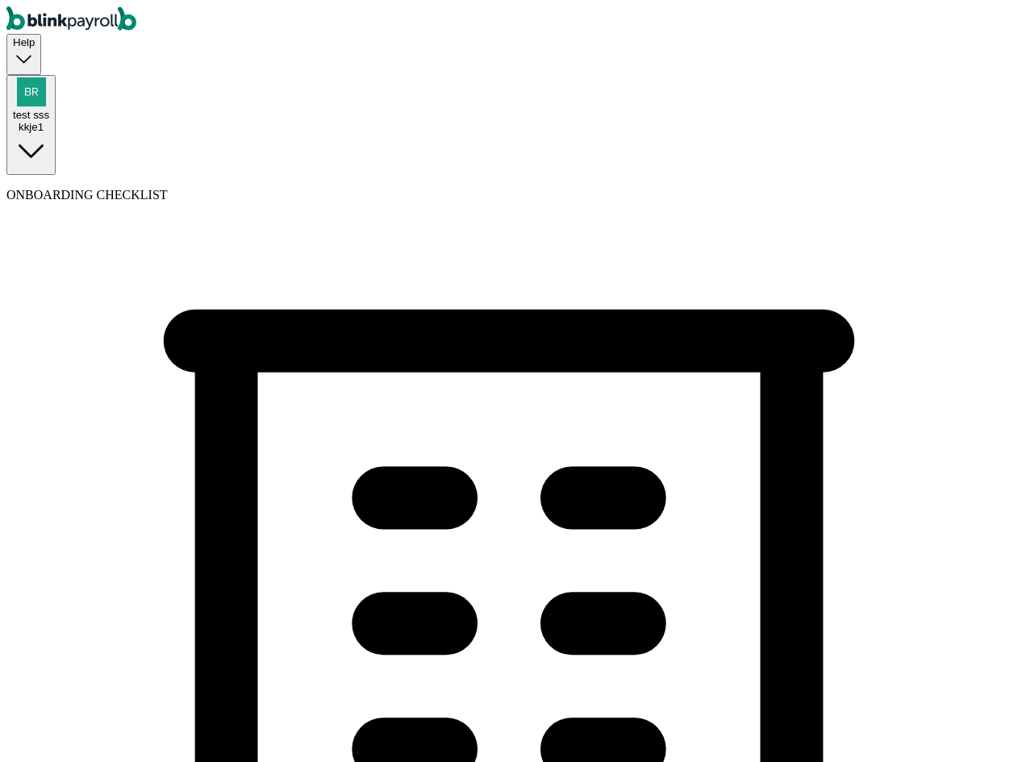
select select "Limited Liability Company (LLC)"
select select "Hospitality or Accommodation"
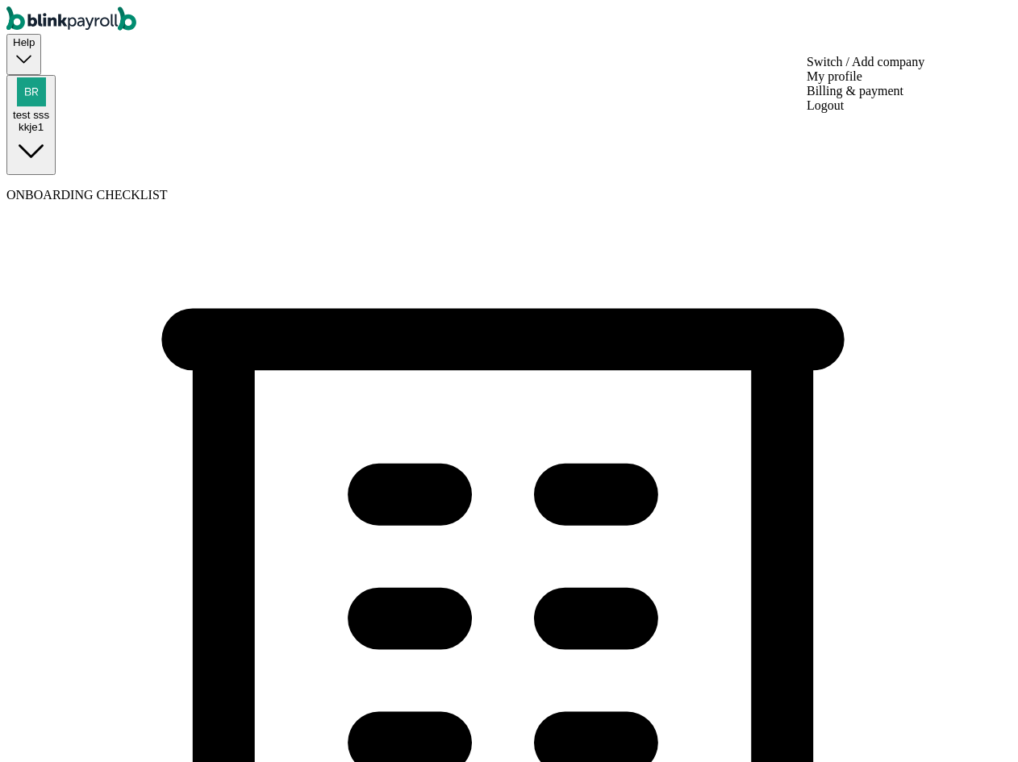
click at [49, 77] on div "test sss kkje1" at bounding box center [31, 105] width 36 height 56
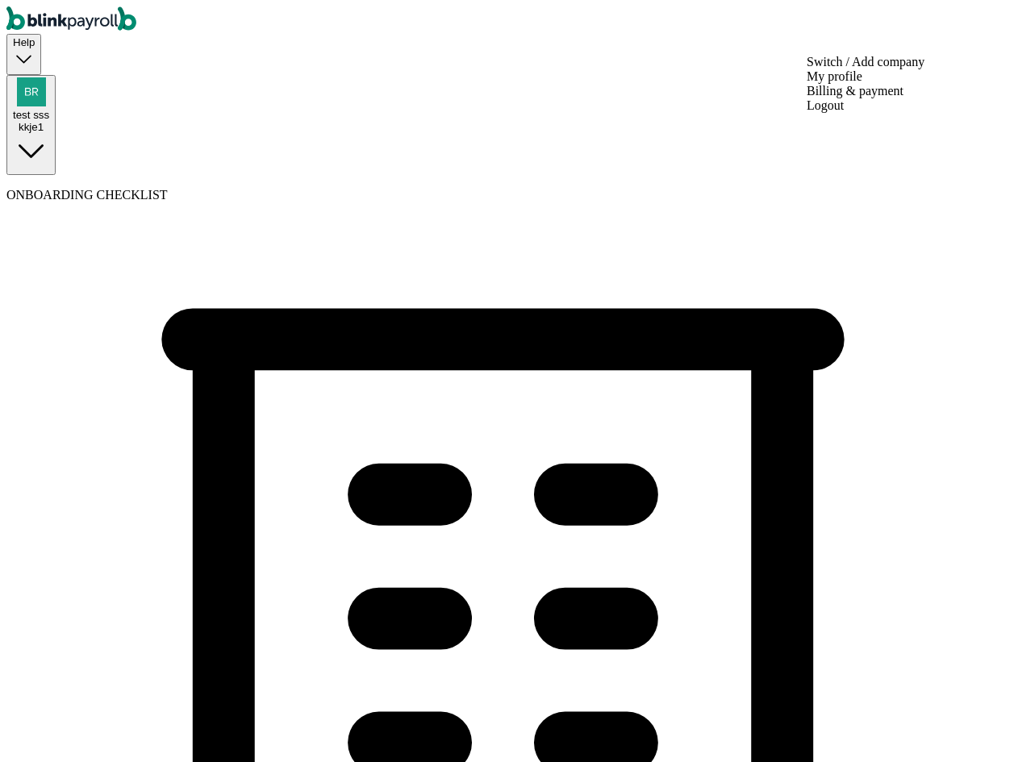
click at [49, 109] on span "test sss" at bounding box center [31, 115] width 36 height 12
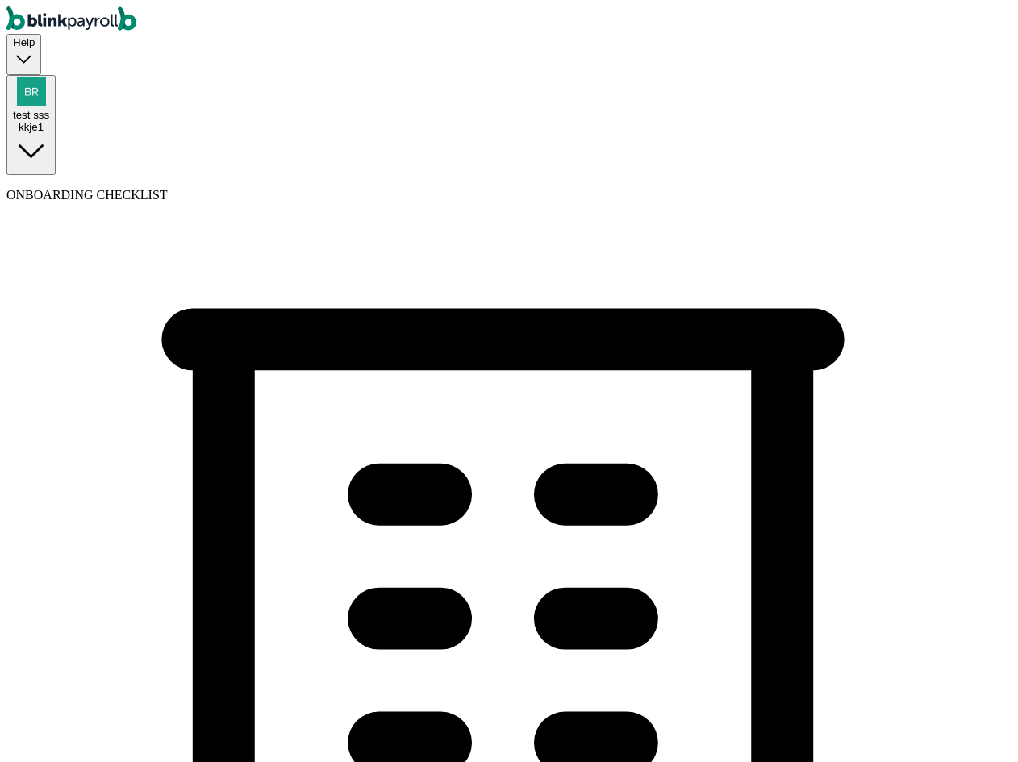
copy span "branko+test-03-03-01@blinkpayroll.com"
drag, startPoint x: 1000, startPoint y: 31, endPoint x: 991, endPoint y: 35, distance: 10.5
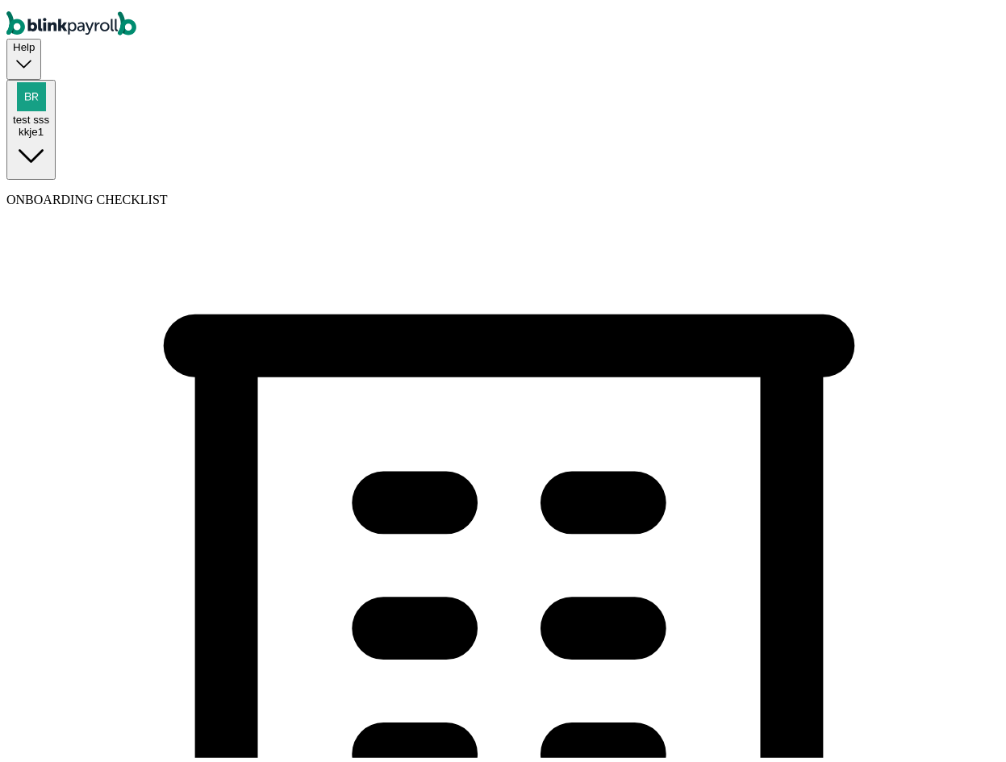
click at [49, 121] on div "kkje1" at bounding box center [31, 127] width 36 height 12
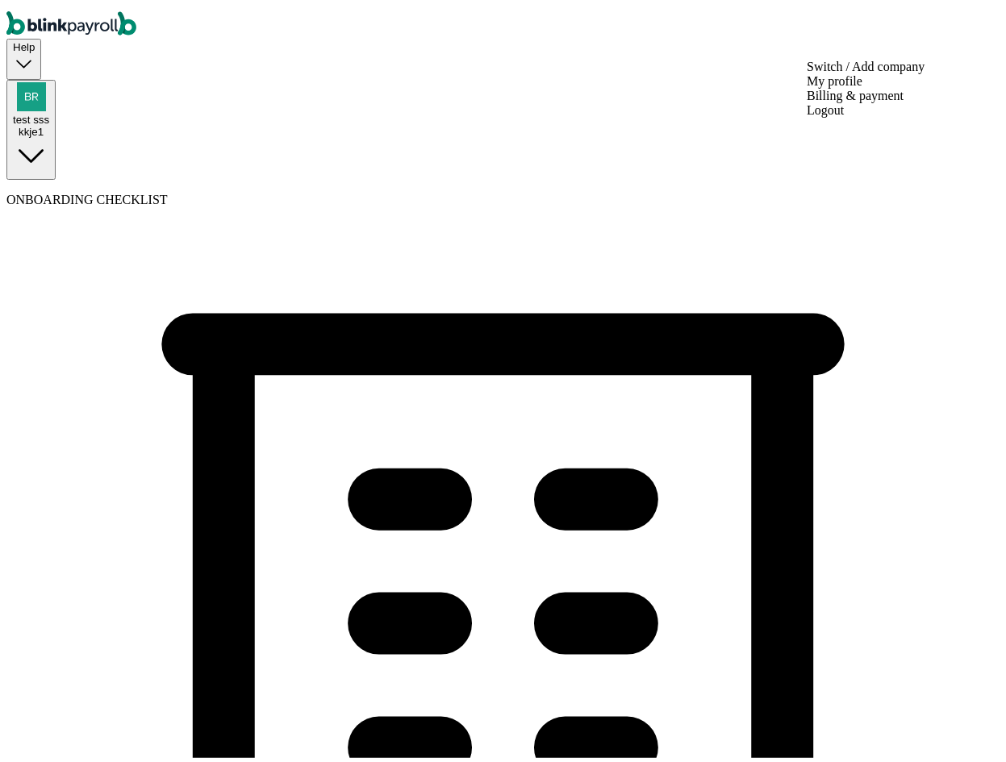
click at [49, 121] on div "kkje1" at bounding box center [31, 127] width 36 height 12
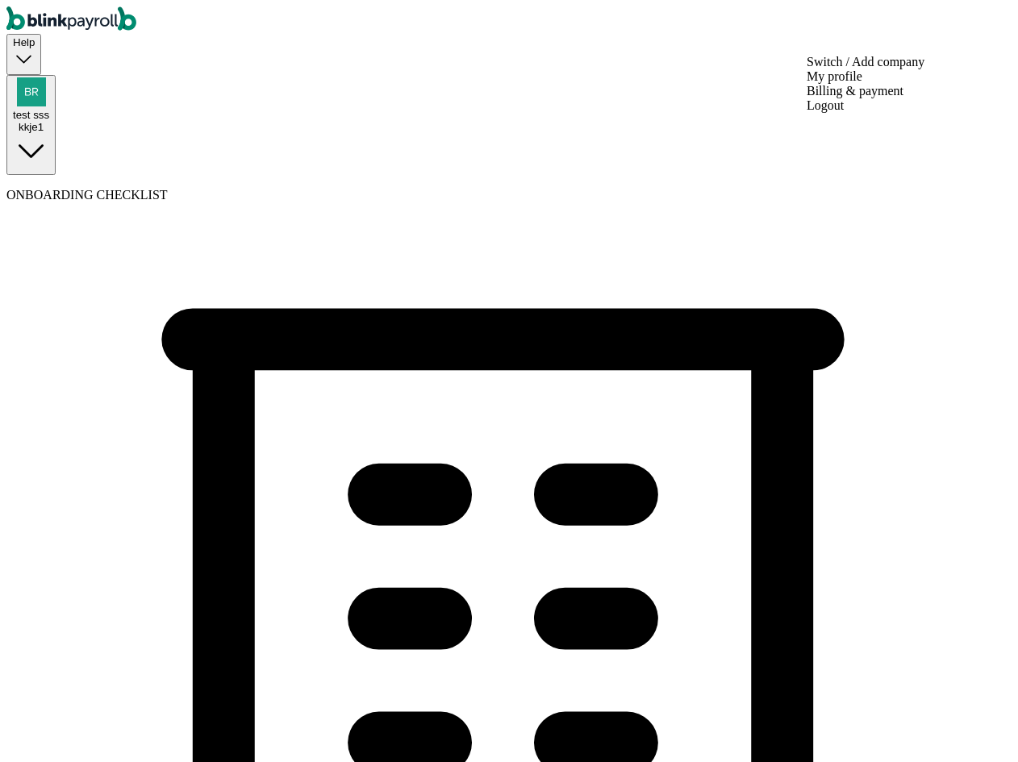
click at [49, 77] on div "test sss kkje1" at bounding box center [31, 105] width 36 height 56
click at [49, 109] on span "test sss" at bounding box center [31, 115] width 36 height 12
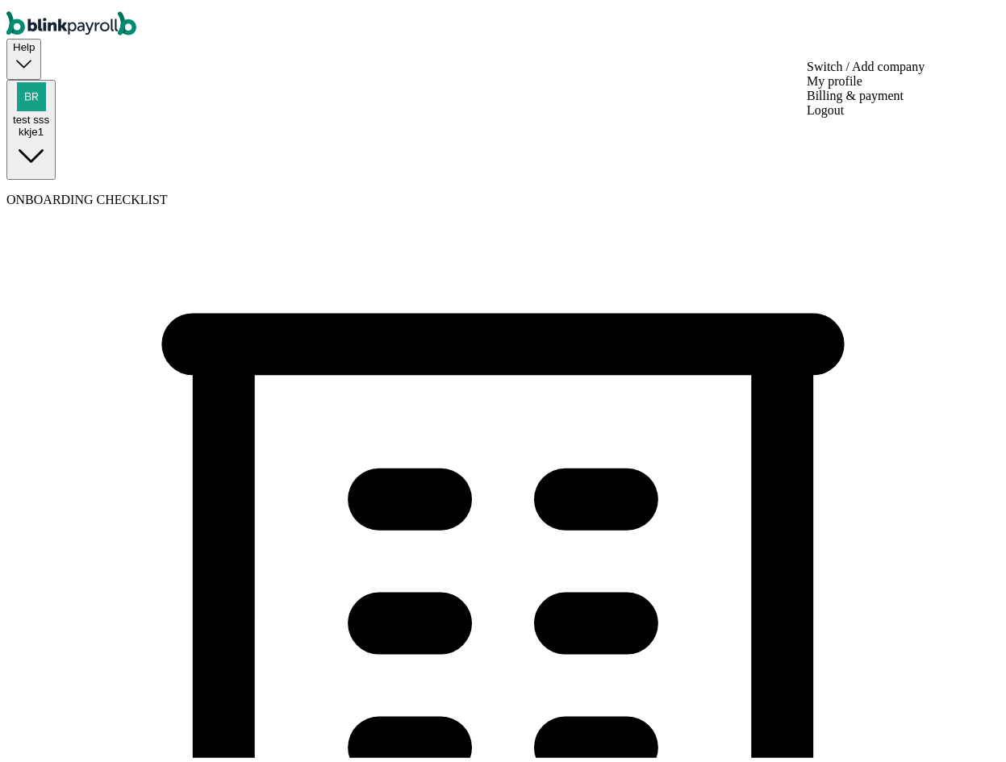
click at [49, 77] on div "test sss kkje1" at bounding box center [31, 105] width 36 height 56
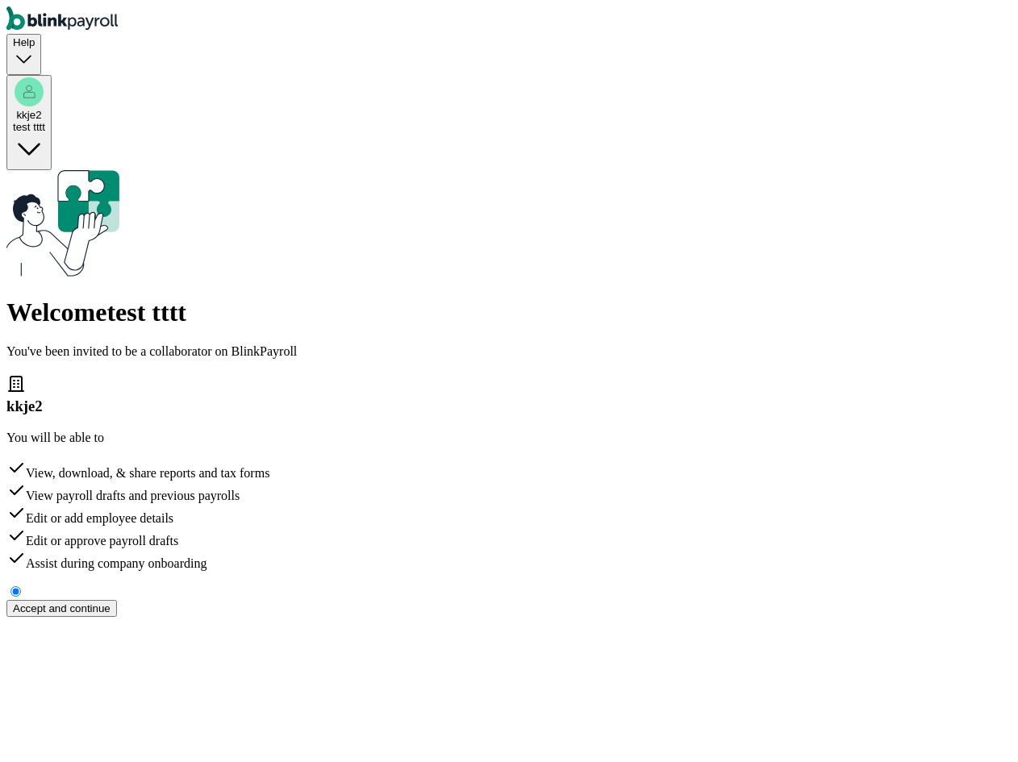
click at [111, 603] on div "Accept and continue" at bounding box center [62, 609] width 98 height 12
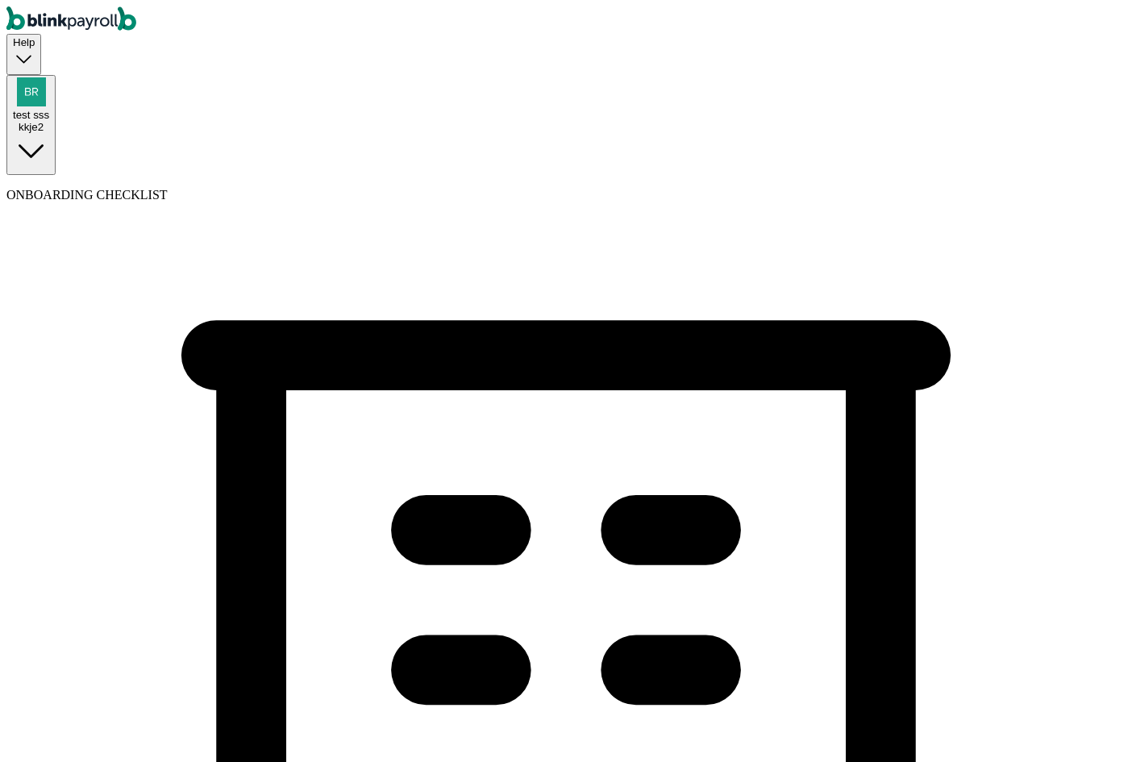
select select "C-Corporation"
select select "Food and Beverage Retail or Wholesale"
click at [1017, 6] on div "Help test sss kkje2" at bounding box center [566, 90] width 1120 height 169
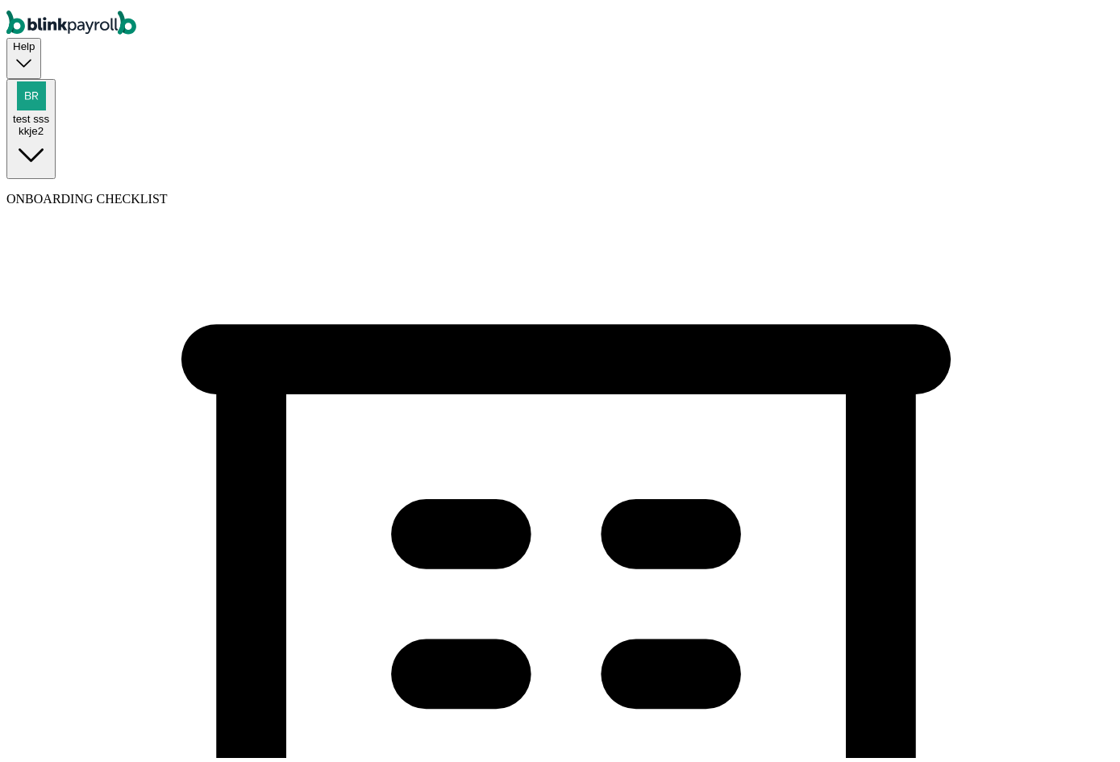
click at [49, 109] on span "test sss" at bounding box center [31, 115] width 36 height 12
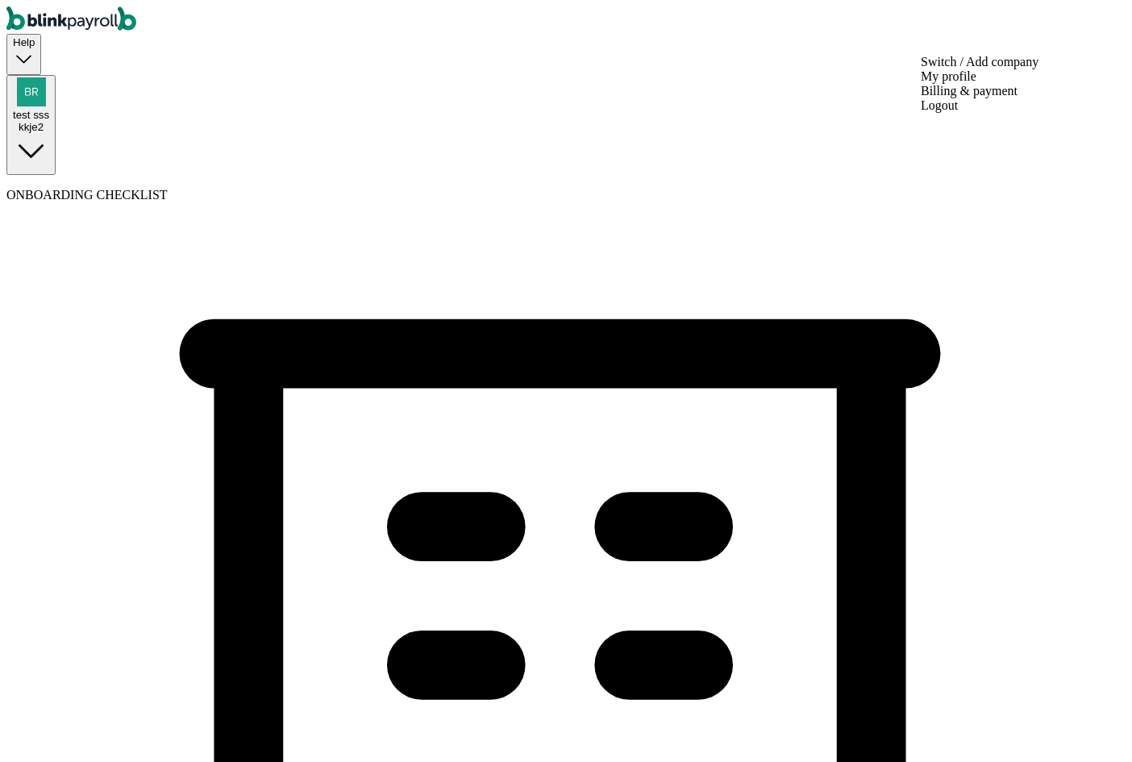
click at [49, 121] on div "kkje2" at bounding box center [31, 127] width 36 height 12
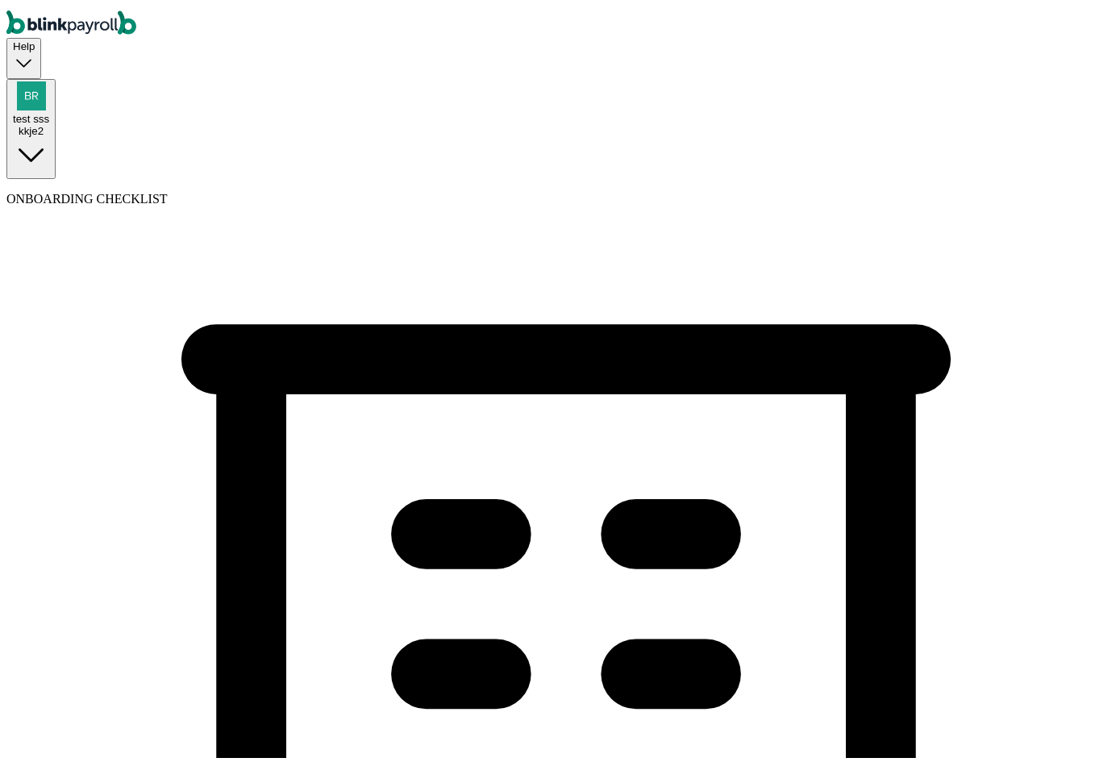
click at [49, 77] on div "test sss kkje2" at bounding box center [31, 105] width 36 height 56
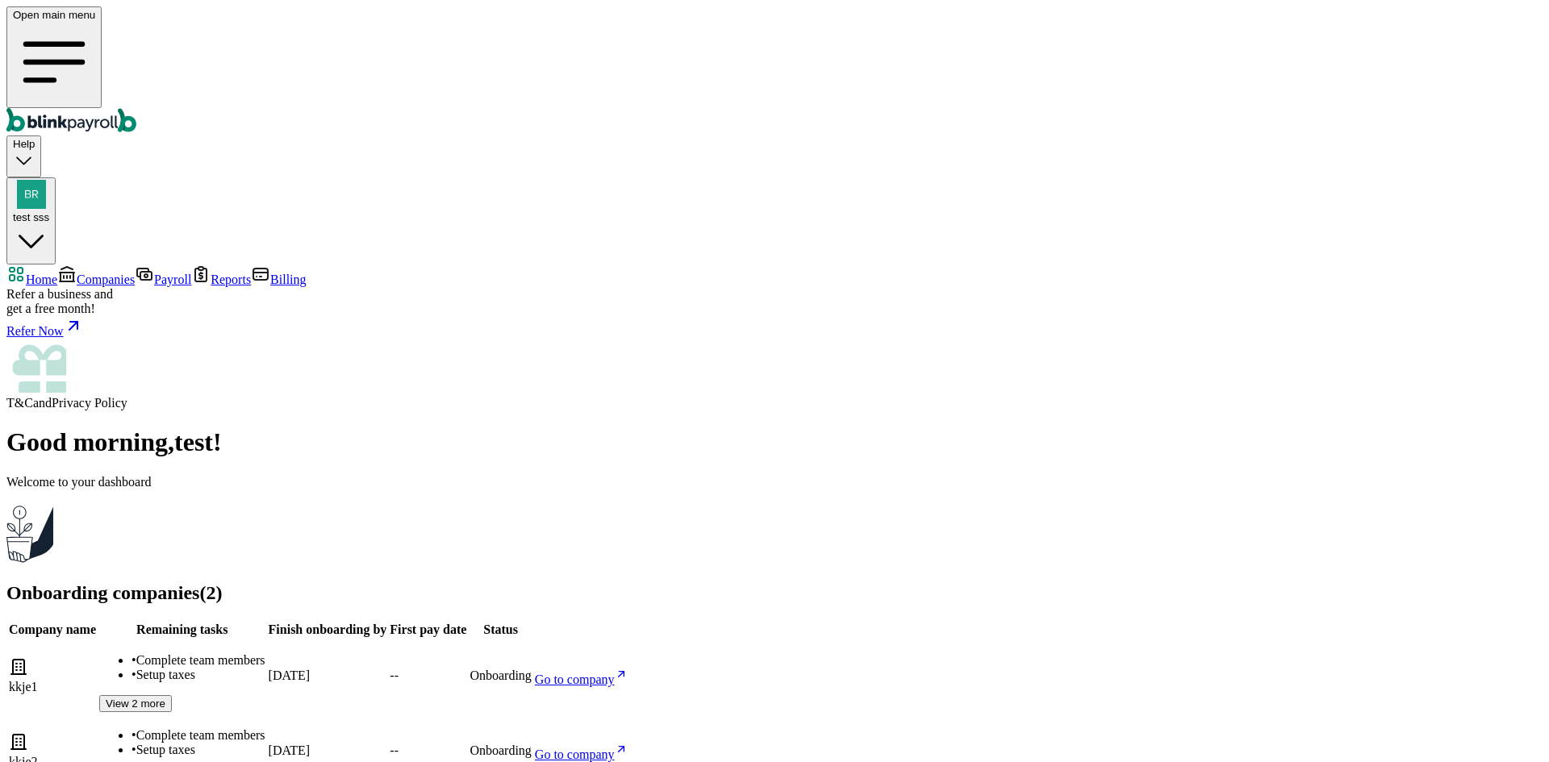
click at [115, 273] on link "Companies" at bounding box center [95, 280] width 77 height 14
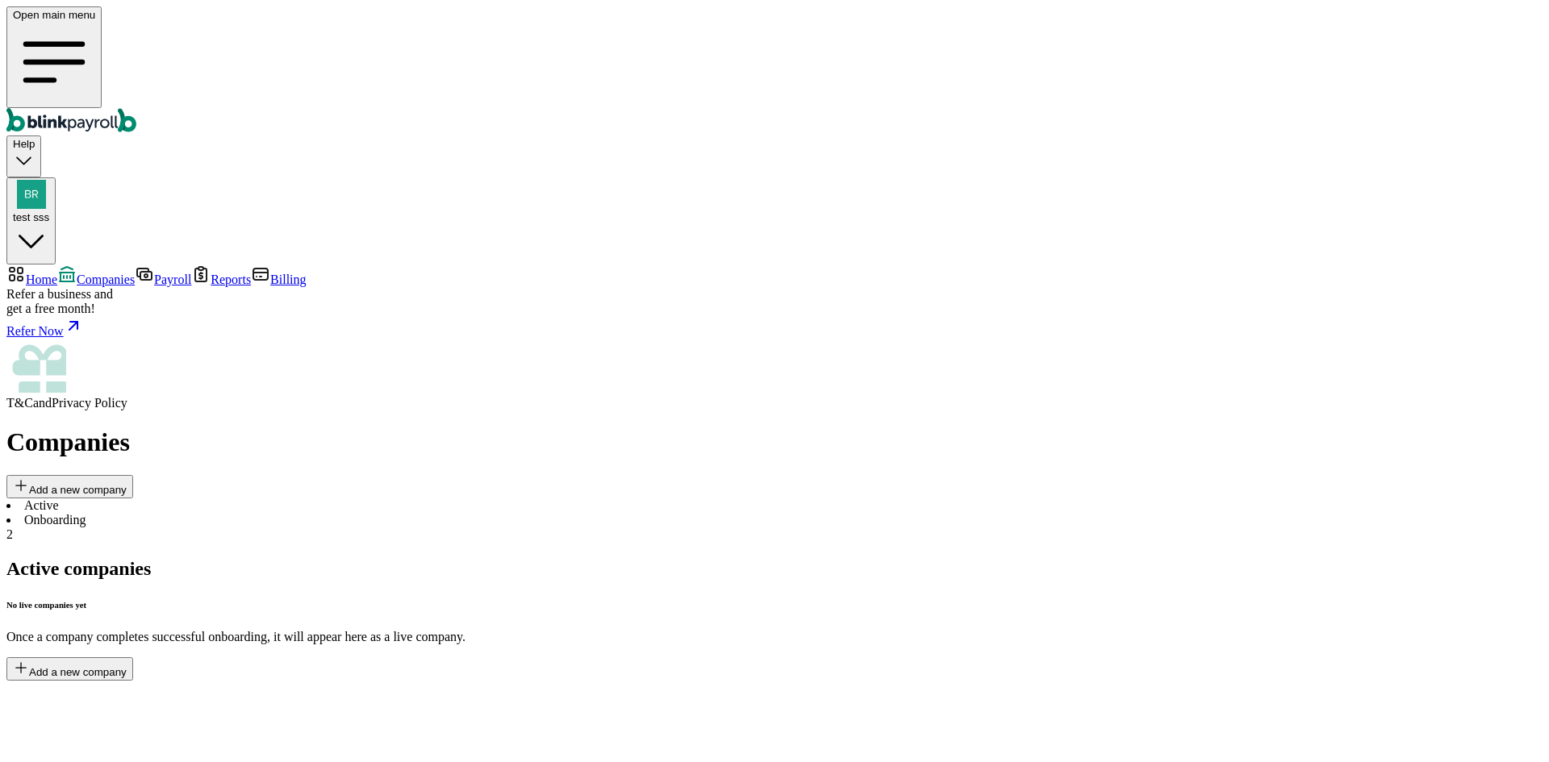
click at [351, 513] on li "Onboarding 2" at bounding box center [774, 527] width 1536 height 29
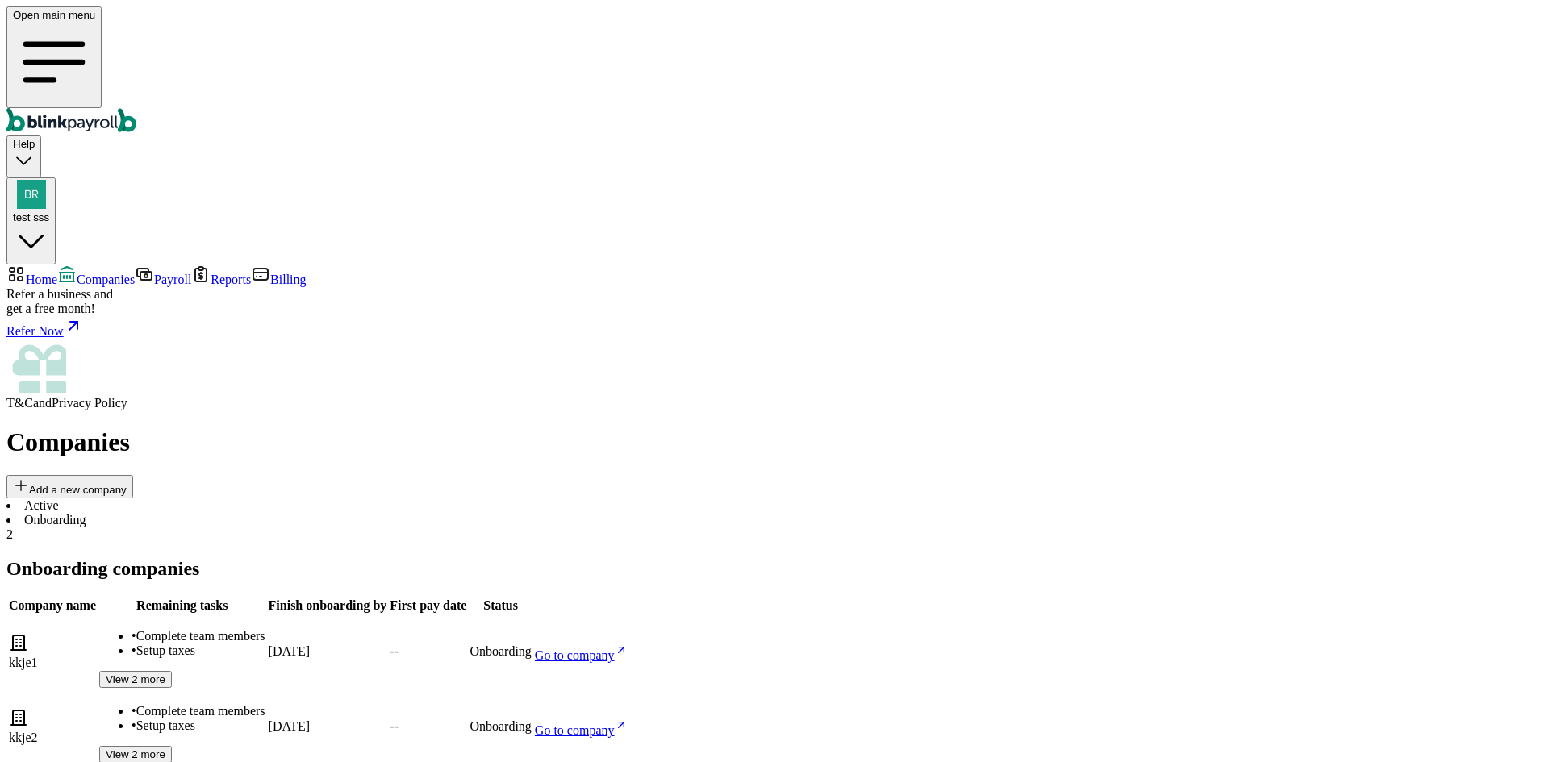
click at [615, 649] on span "Go to company" at bounding box center [575, 656] width 80 height 14
click at [615, 724] on span "Go to company" at bounding box center [575, 731] width 80 height 14
click at [615, 649] on span "Go to company" at bounding box center [575, 656] width 80 height 14
click at [628, 724] on link "Go to company" at bounding box center [581, 731] width 93 height 14
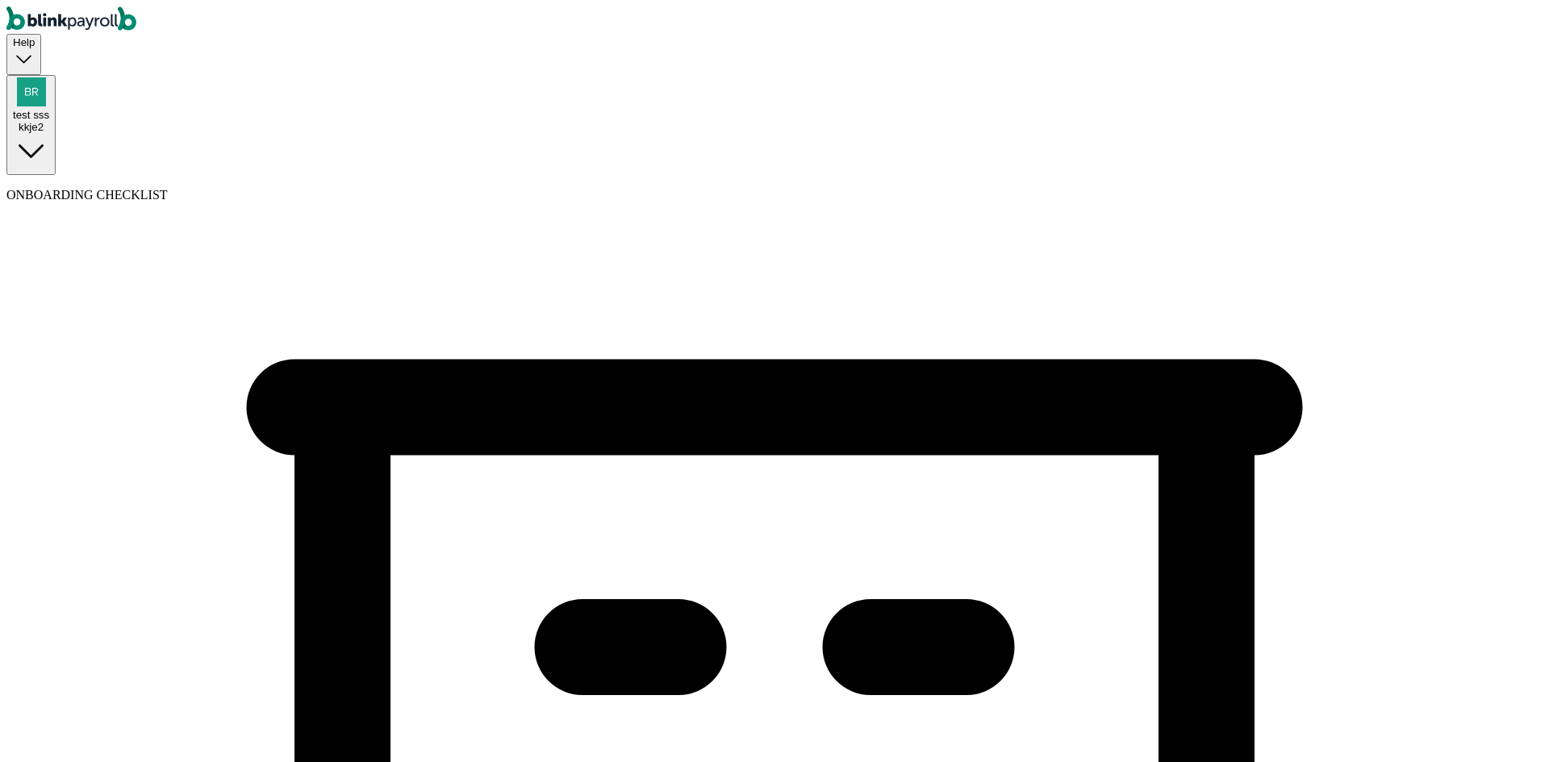
select select "C-Corporation"
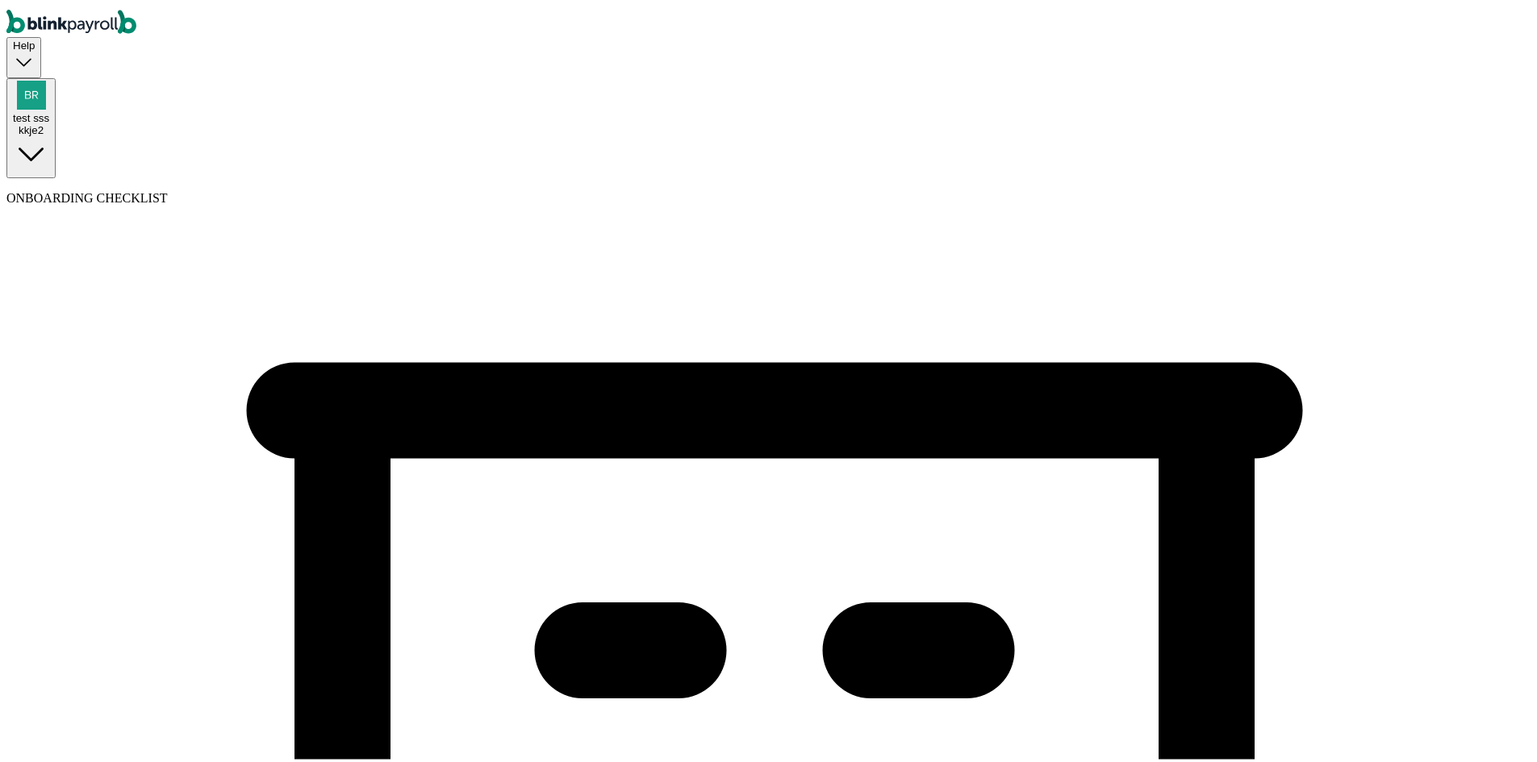
select select "Food and Beverage Retail or Wholesale"
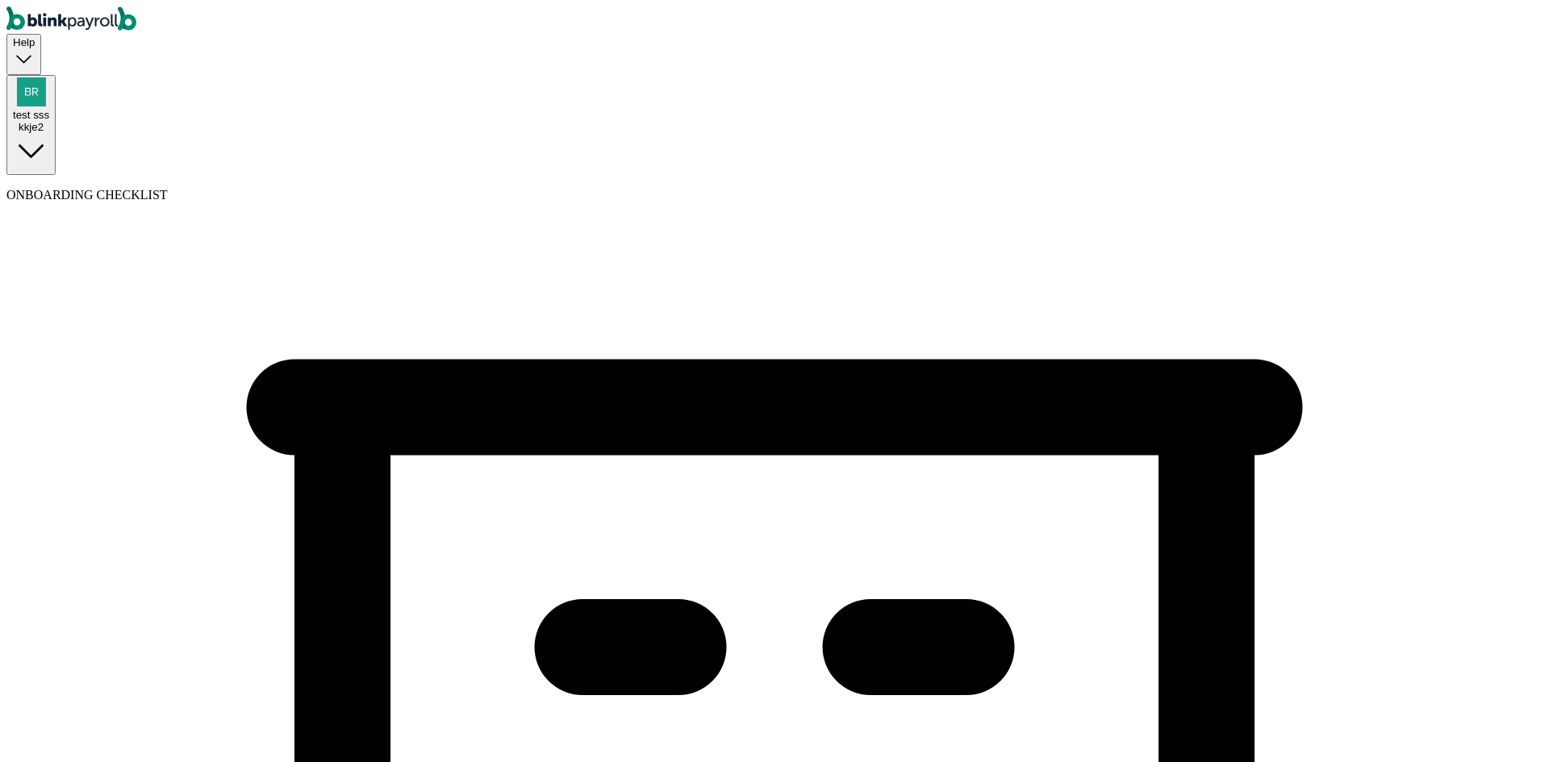
select select "C-Corporation"
select select "Food and Beverage Retail or Wholesale"
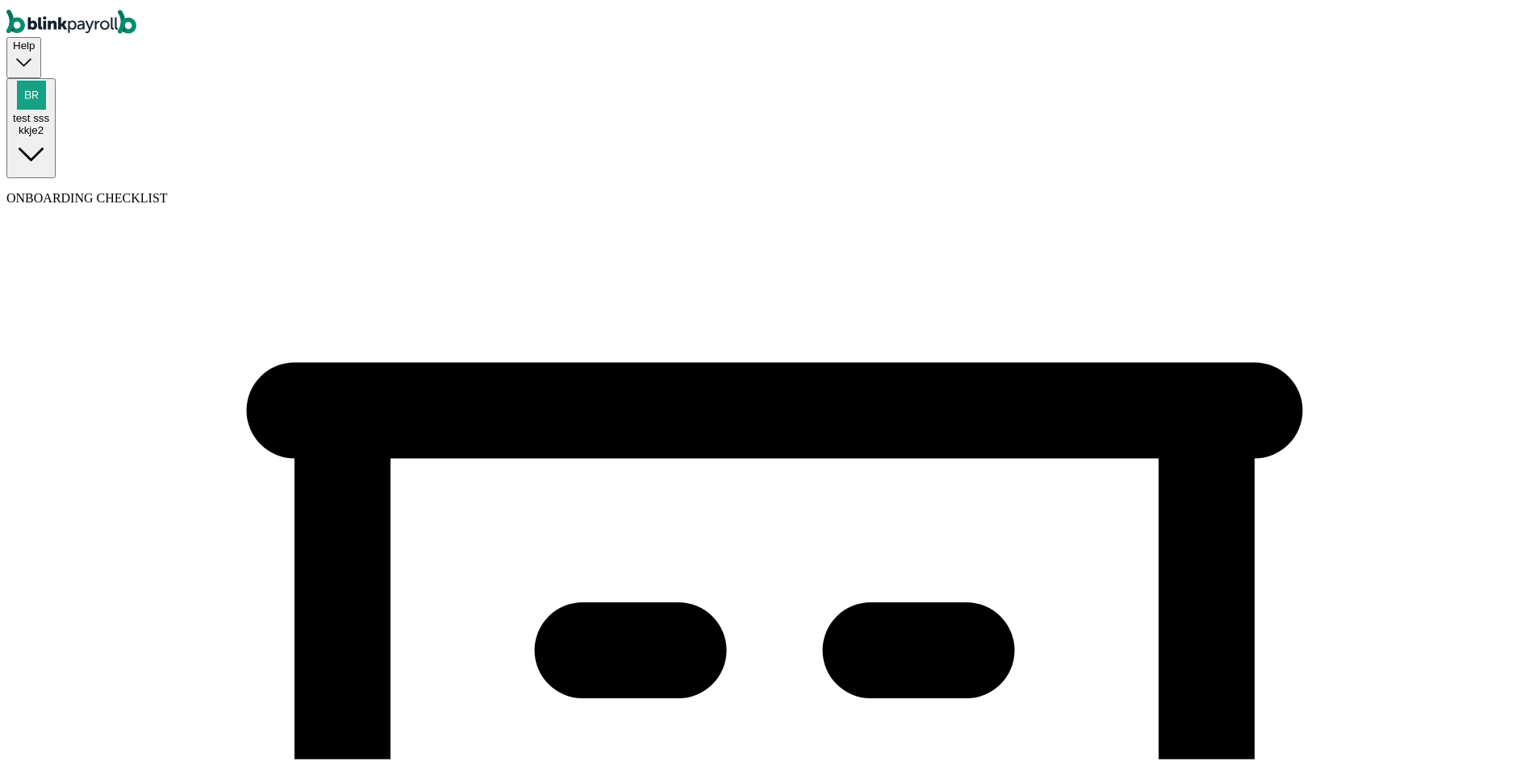
drag, startPoint x: 746, startPoint y: 299, endPoint x: 1145, endPoint y: 496, distance: 445.1
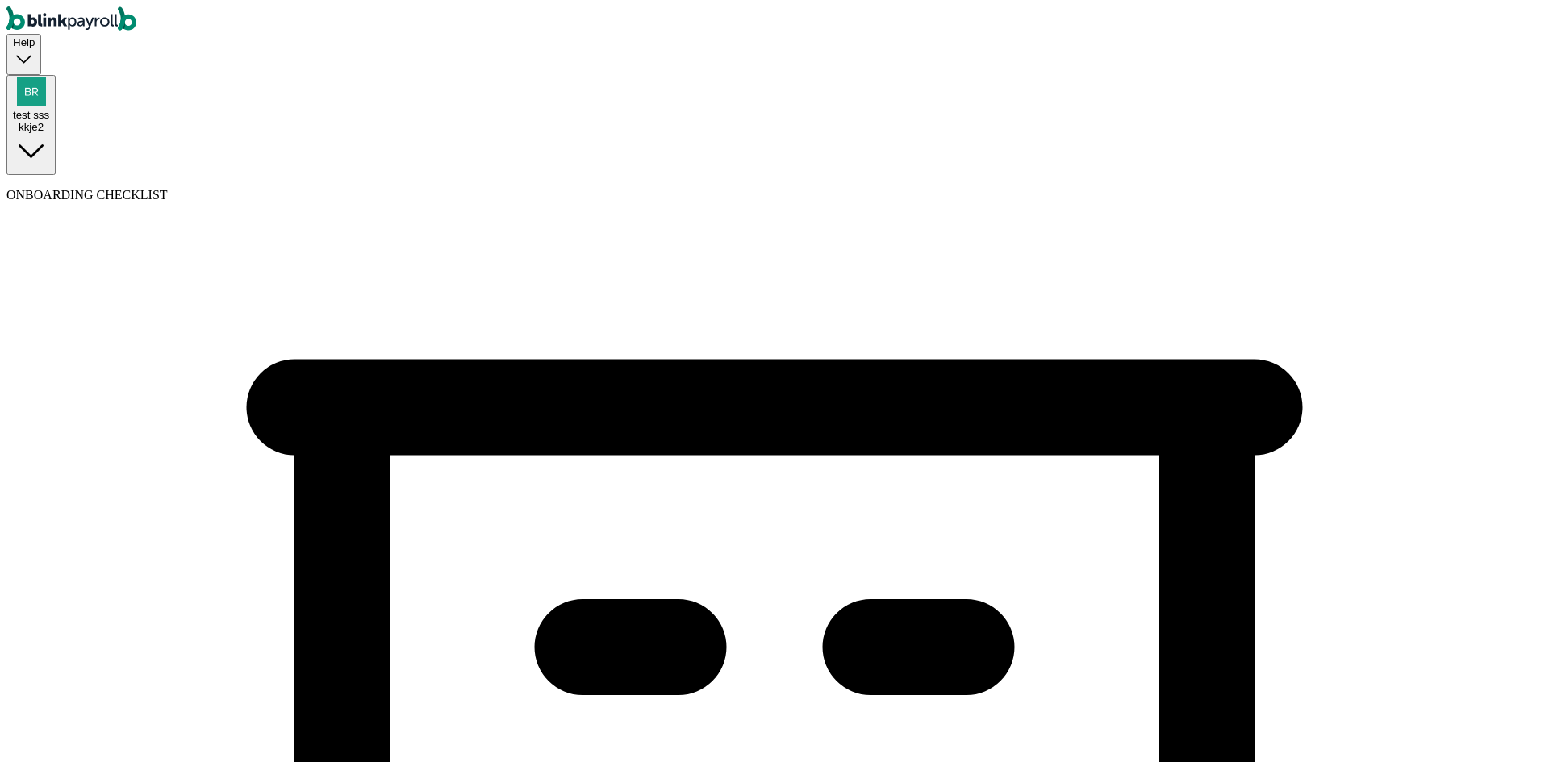
click at [49, 77] on div "test sss kkje2" at bounding box center [31, 105] width 36 height 56
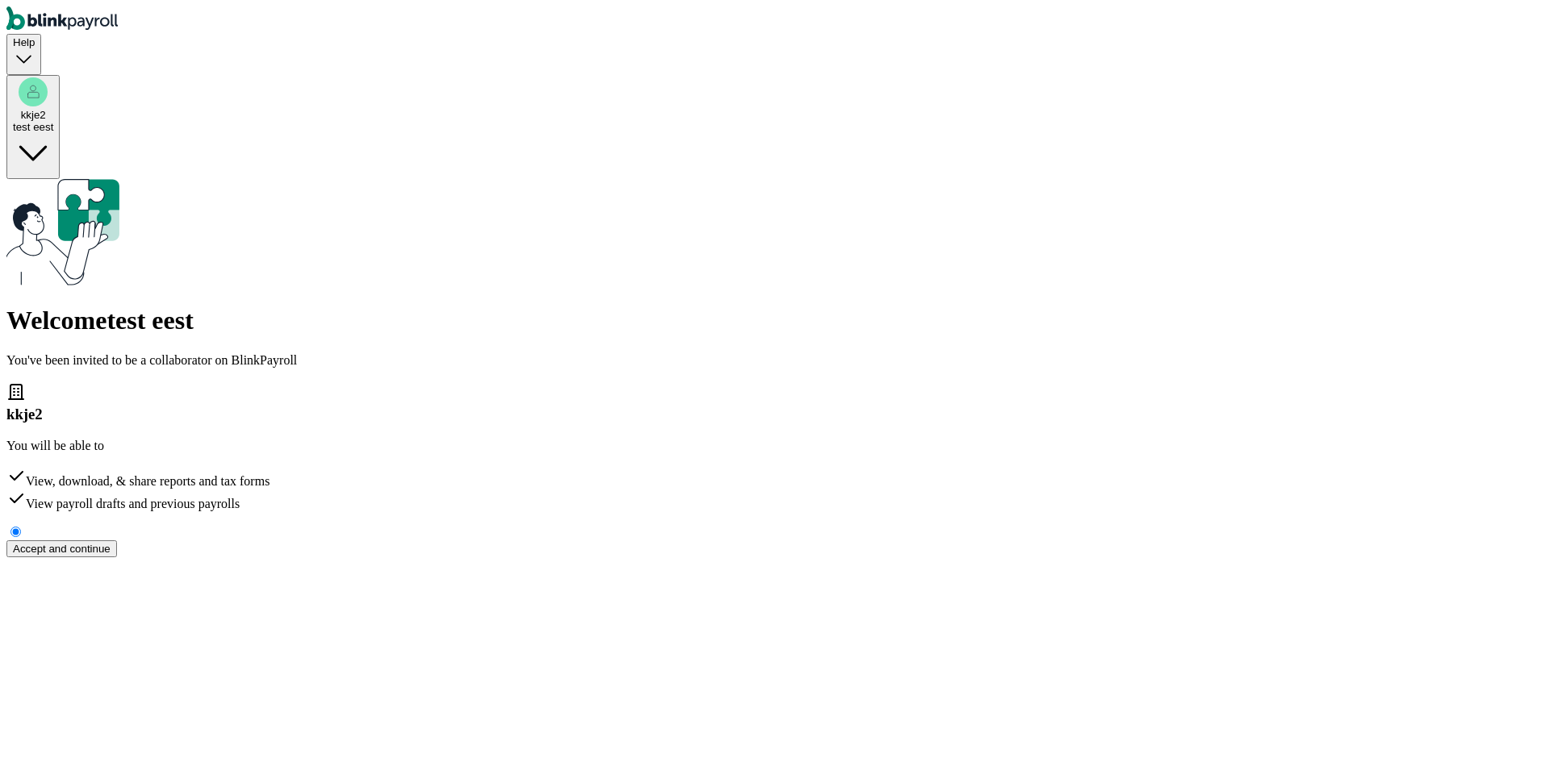
click at [111, 543] on div "Accept and continue" at bounding box center [62, 549] width 98 height 12
